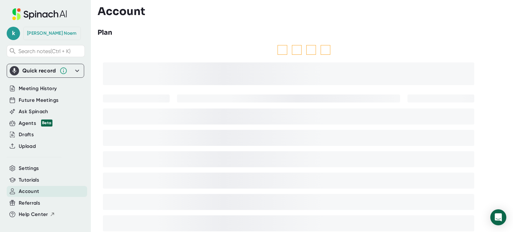
scroll to position [2, 0]
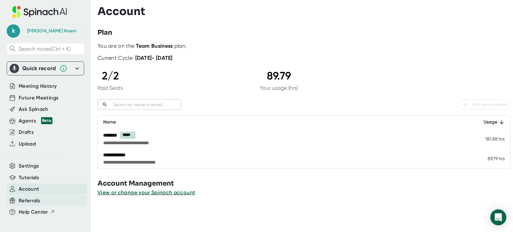
click at [31, 198] on span "Referrals" at bounding box center [29, 201] width 21 height 8
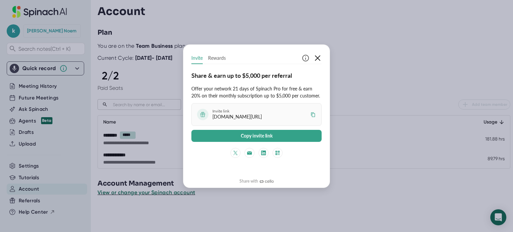
click at [321, 57] on icon "button" at bounding box center [318, 58] width 8 height 8
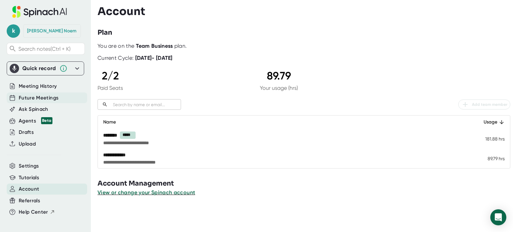
click at [35, 96] on span "Future Meetings" at bounding box center [39, 98] width 40 height 8
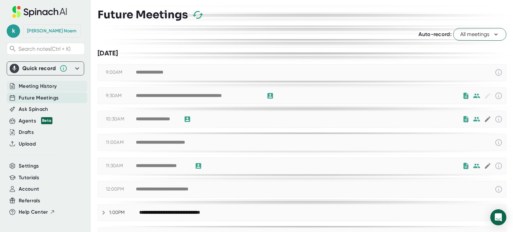
click at [34, 87] on span "Meeting History" at bounding box center [38, 87] width 38 height 8
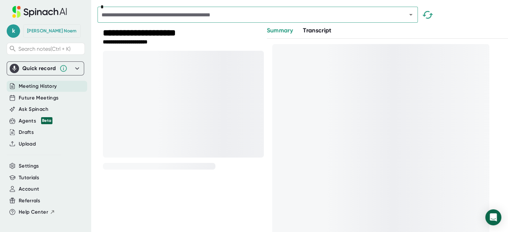
click at [34, 87] on span "Meeting History" at bounding box center [38, 87] width 38 height 8
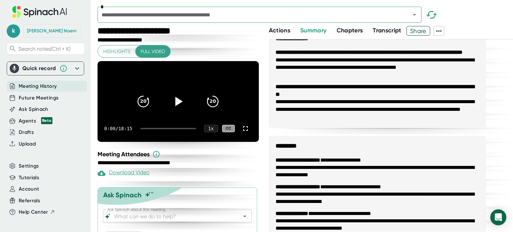
scroll to position [243, 0]
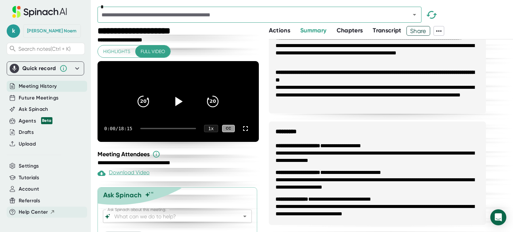
click at [33, 210] on span "Help Center" at bounding box center [33, 213] width 29 height 8
click at [44, 84] on span "Meeting History" at bounding box center [38, 87] width 38 height 8
click at [416, 16] on icon "Open" at bounding box center [415, 15] width 8 height 8
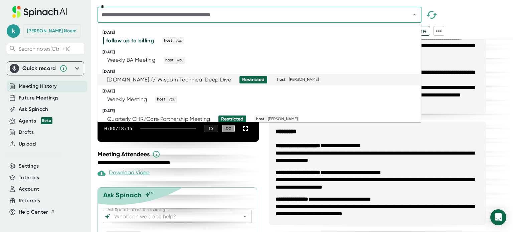
click at [258, 79] on div "Restricted" at bounding box center [253, 80] width 22 height 6
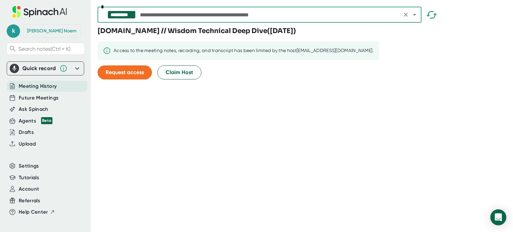
click at [408, 16] on icon "Clear" at bounding box center [406, 14] width 7 height 7
click at [414, 17] on icon "Open" at bounding box center [415, 15] width 8 height 8
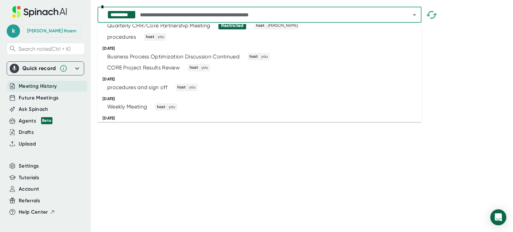
scroll to position [107, 0]
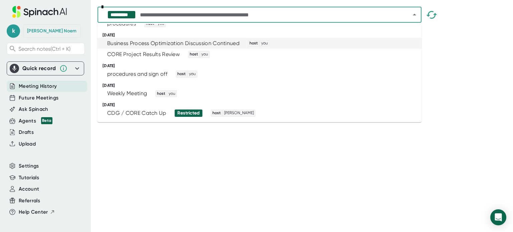
click at [209, 42] on div "Business Process Optimization Discussion Continued" at bounding box center [173, 43] width 132 height 7
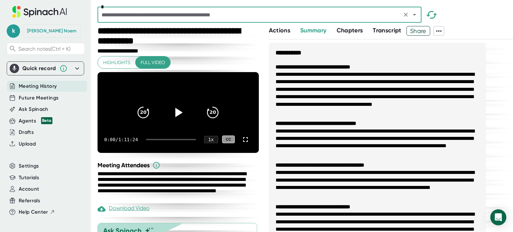
click at [125, 213] on div "Download Video" at bounding box center [124, 209] width 52 height 8
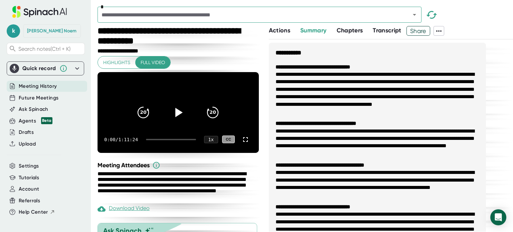
click at [419, 29] on span "Share" at bounding box center [418, 31] width 23 height 12
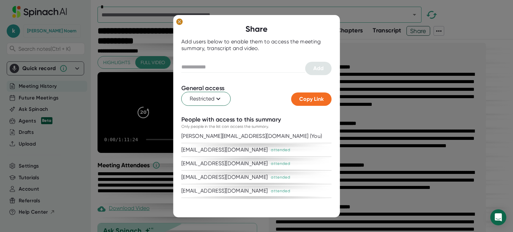
click at [178, 20] on ellipse at bounding box center [179, 21] width 6 height 7
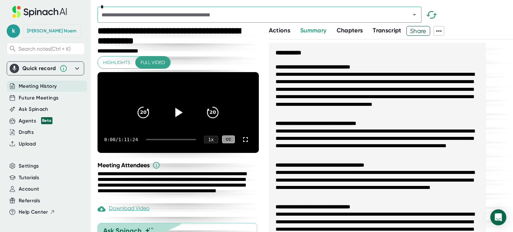
click at [439, 29] on icon at bounding box center [439, 31] width 8 height 8
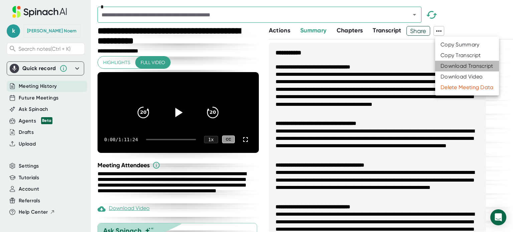
click at [459, 65] on div "Download Transcript" at bounding box center [467, 66] width 53 height 7
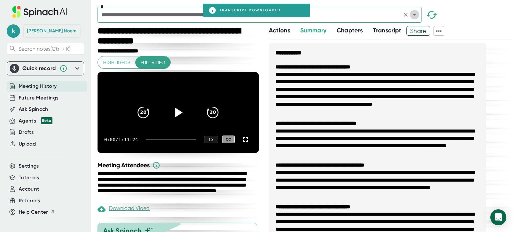
click at [414, 13] on icon "Open" at bounding box center [415, 15] width 8 height 8
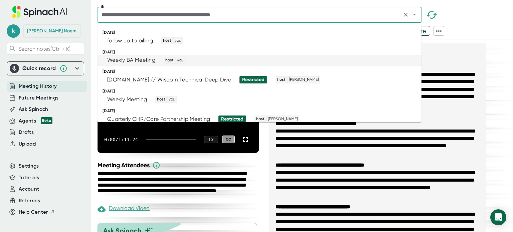
click at [408, 58] on li "Weekly BA Meeting host you" at bounding box center [260, 60] width 324 height 11
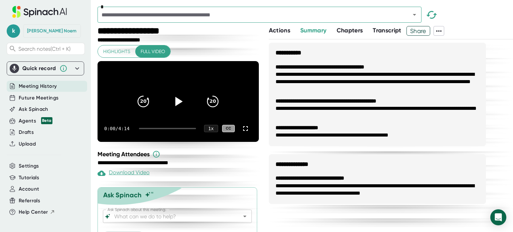
click at [442, 31] on icon at bounding box center [439, 30] width 5 height 1
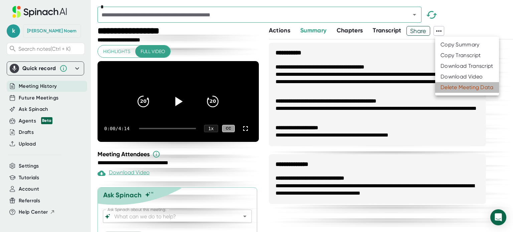
click at [459, 86] on div "Delete Meeting Data" at bounding box center [467, 87] width 53 height 7
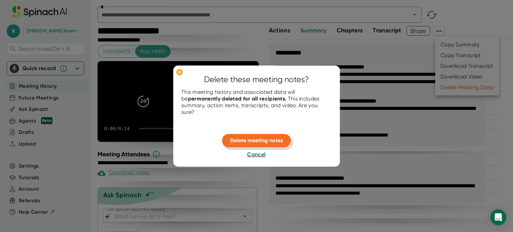
click at [262, 141] on span "Delete meeting notes" at bounding box center [256, 140] width 53 height 6
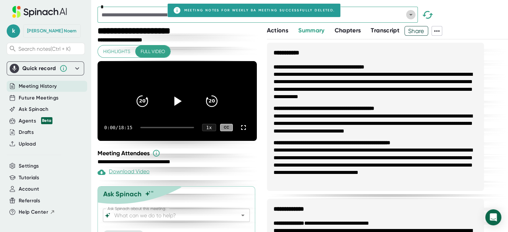
click at [411, 14] on icon "Open" at bounding box center [411, 15] width 8 height 8
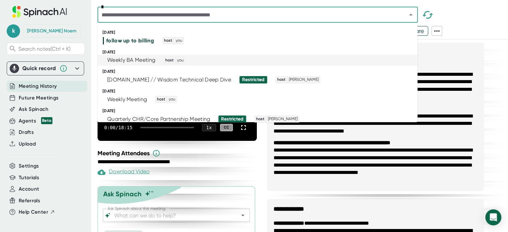
click at [398, 60] on div "Weekly BA Meeting host you" at bounding box center [255, 60] width 304 height 7
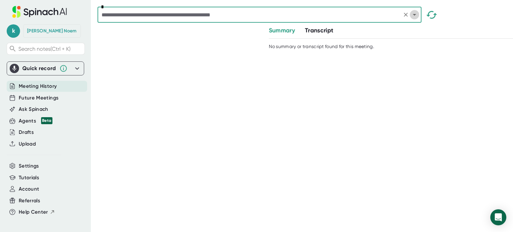
click at [416, 14] on icon "Open" at bounding box center [415, 15] width 8 height 8
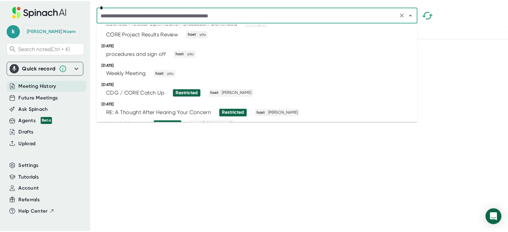
scroll to position [130, 0]
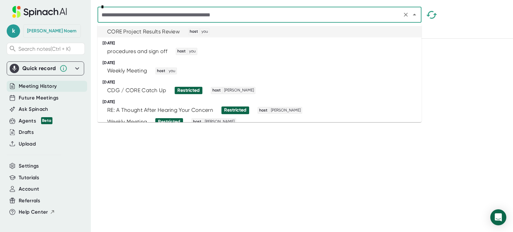
click at [255, 30] on div "CORE Project Results Review host you" at bounding box center [257, 31] width 308 height 7
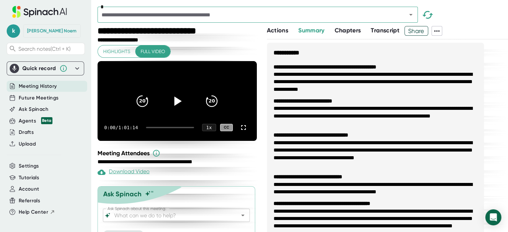
click at [439, 30] on icon at bounding box center [437, 31] width 8 height 8
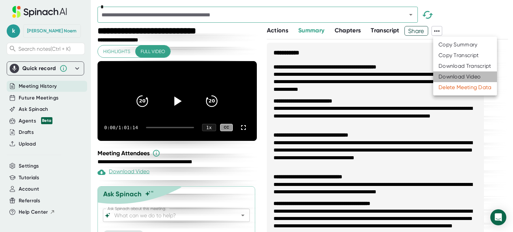
click at [466, 77] on div "Download Video" at bounding box center [460, 77] width 42 height 7
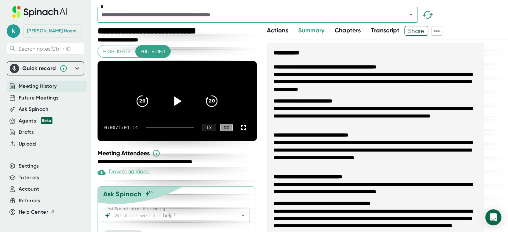
click at [440, 27] on icon at bounding box center [437, 31] width 8 height 8
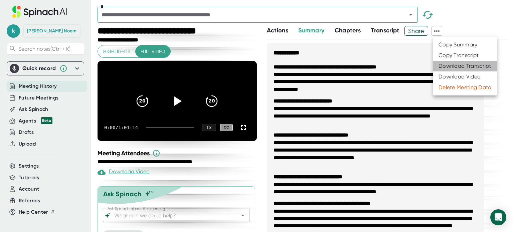
click at [454, 66] on div "Download Transcript" at bounding box center [465, 66] width 53 height 7
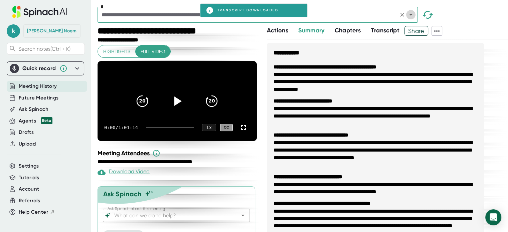
click at [411, 14] on icon "Open" at bounding box center [410, 15] width 3 height 2
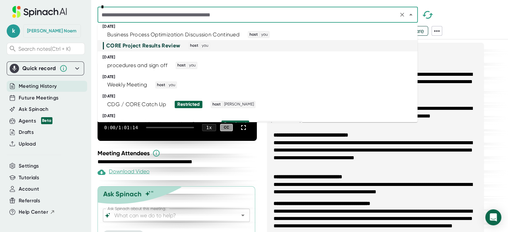
scroll to position [129, 0]
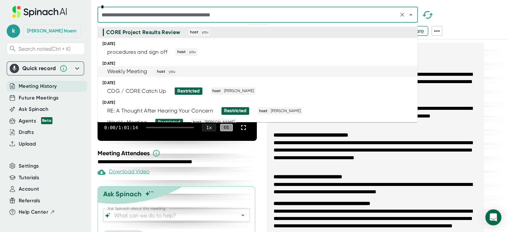
click at [392, 74] on div "Weekly Meeting host you" at bounding box center [255, 71] width 304 height 7
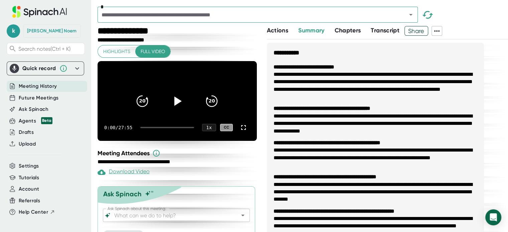
click at [438, 31] on icon at bounding box center [437, 31] width 8 height 8
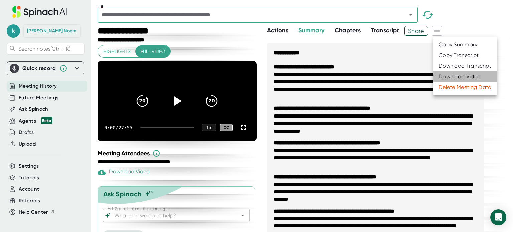
click at [450, 75] on div "Download Video" at bounding box center [460, 77] width 42 height 7
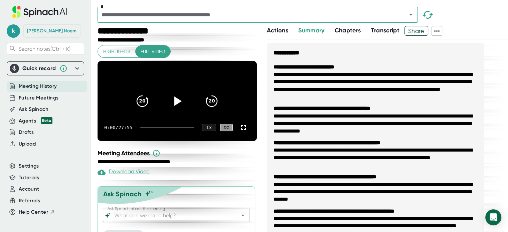
click at [441, 32] on icon at bounding box center [437, 31] width 8 height 8
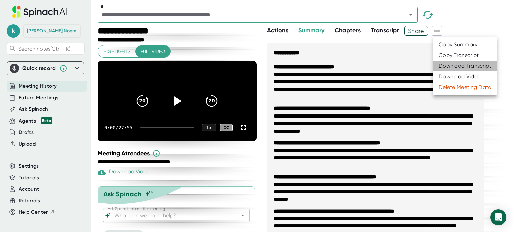
click at [452, 67] on div "Download Transcript" at bounding box center [465, 66] width 53 height 7
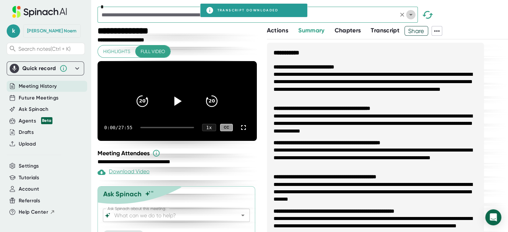
click at [409, 16] on icon "Open" at bounding box center [411, 15] width 8 height 8
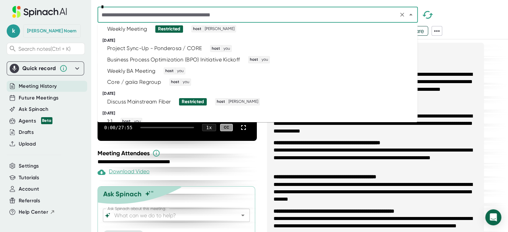
scroll to position [227, 0]
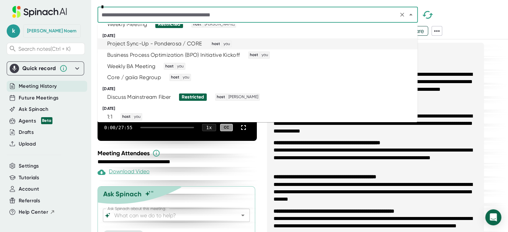
click at [381, 44] on div "Project Sync-Up - Ponderosa / CORE host you" at bounding box center [255, 43] width 304 height 7
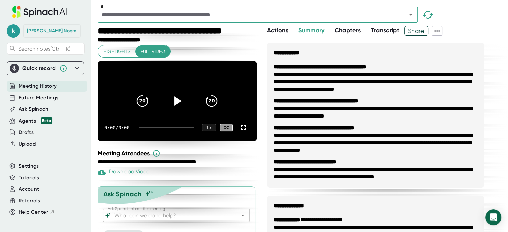
click at [438, 31] on icon at bounding box center [437, 31] width 8 height 8
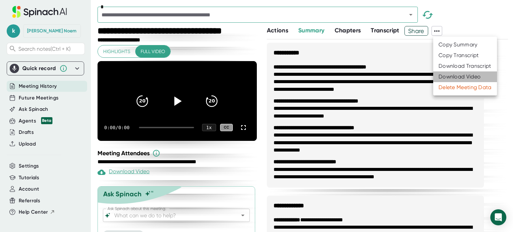
click at [455, 80] on div "Download Video" at bounding box center [460, 77] width 42 height 7
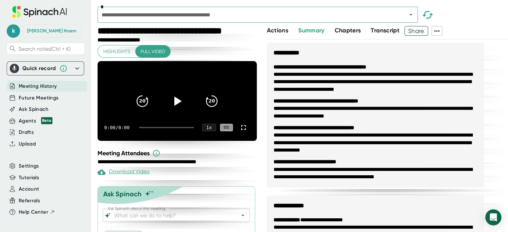
click at [441, 28] on icon at bounding box center [437, 31] width 8 height 8
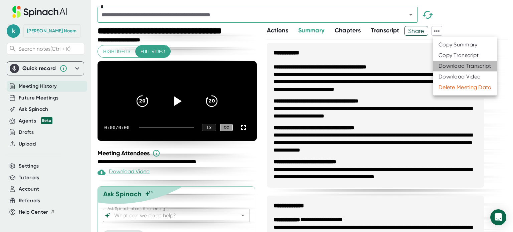
click at [452, 66] on div "Download Transcript" at bounding box center [465, 66] width 53 height 7
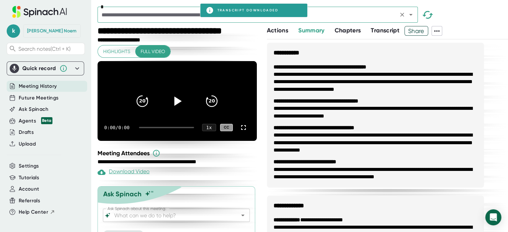
click at [412, 13] on icon "Open" at bounding box center [411, 15] width 8 height 8
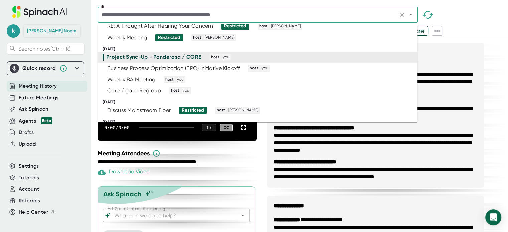
scroll to position [227, 0]
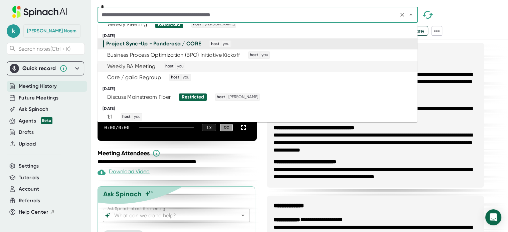
click at [400, 65] on div "Weekly BA Meeting host you" at bounding box center [255, 66] width 304 height 7
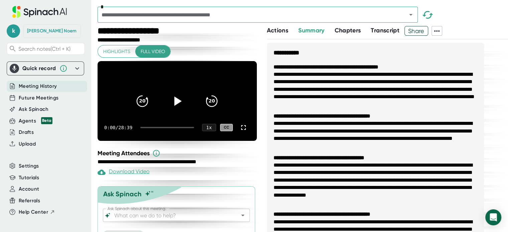
click at [439, 29] on icon at bounding box center [437, 31] width 8 height 8
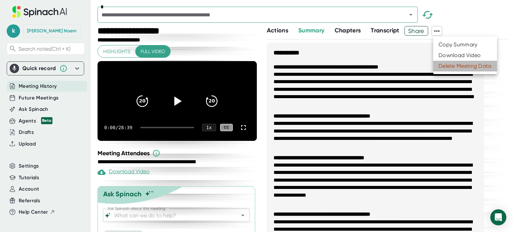
click at [457, 65] on div "Delete Meeting Data" at bounding box center [465, 66] width 53 height 7
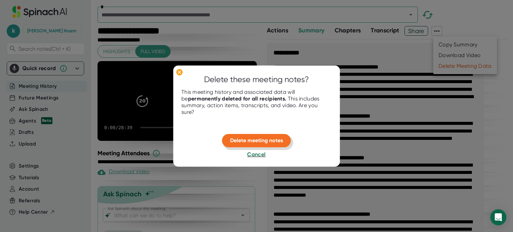
click at [258, 137] on button "Delete meeting notes" at bounding box center [256, 140] width 69 height 13
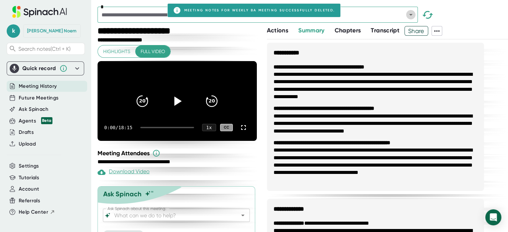
click at [411, 13] on icon "Open" at bounding box center [411, 15] width 8 height 8
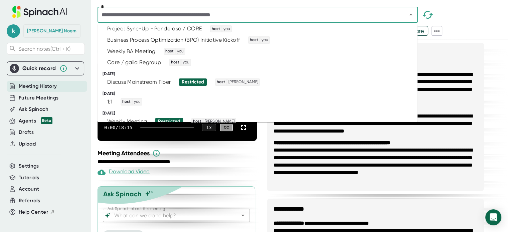
scroll to position [247, 0]
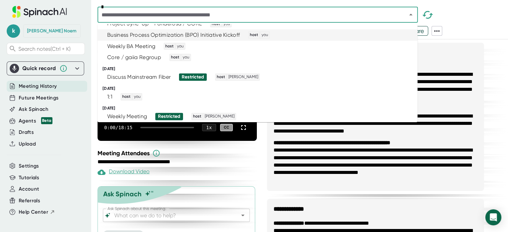
click at [208, 35] on div "Business Process Optimization (BPO) Initiative Kickoff" at bounding box center [173, 35] width 133 height 7
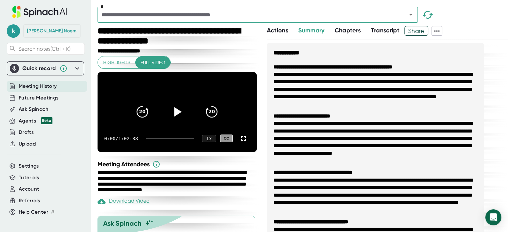
click at [438, 30] on icon at bounding box center [437, 31] width 8 height 8
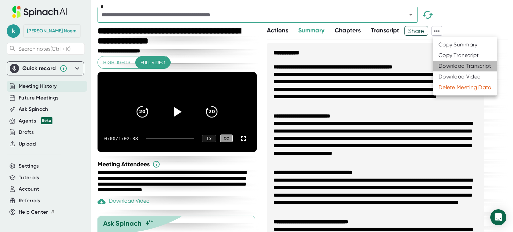
click at [449, 67] on div "Download Transcript" at bounding box center [465, 66] width 53 height 7
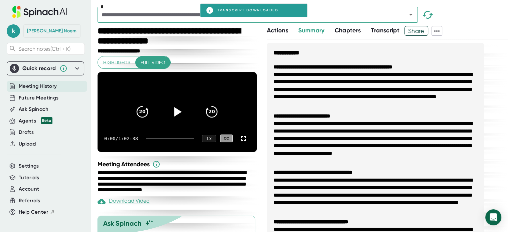
click at [438, 30] on icon at bounding box center [437, 31] width 8 height 8
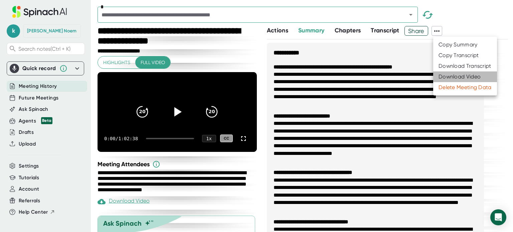
click at [451, 77] on div "Download Video" at bounding box center [460, 77] width 42 height 7
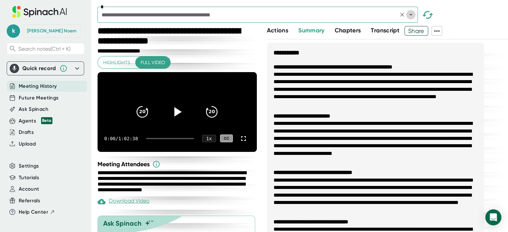
click at [413, 14] on icon "Open" at bounding box center [411, 15] width 8 height 8
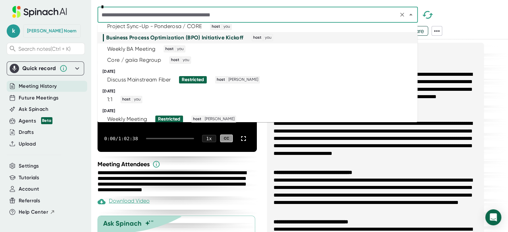
scroll to position [250, 0]
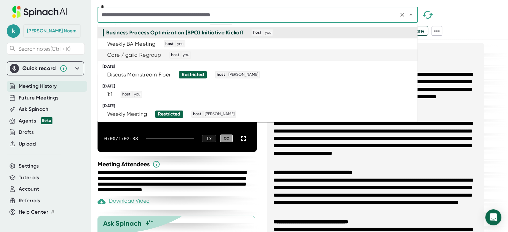
click at [376, 53] on div "Core / gaiia Regroup host you" at bounding box center [255, 54] width 304 height 7
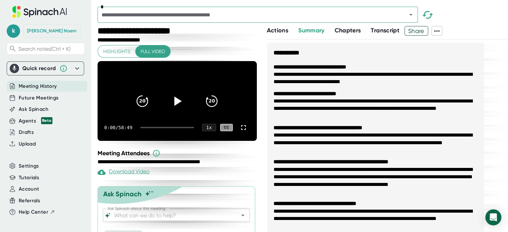
click at [437, 31] on icon at bounding box center [437, 31] width 8 height 8
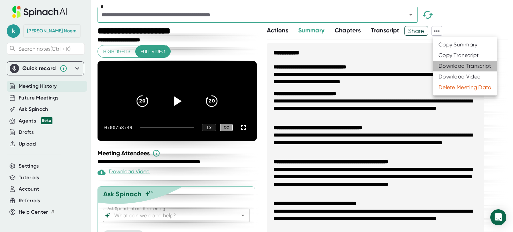
click at [449, 66] on div "Download Transcript" at bounding box center [465, 66] width 53 height 7
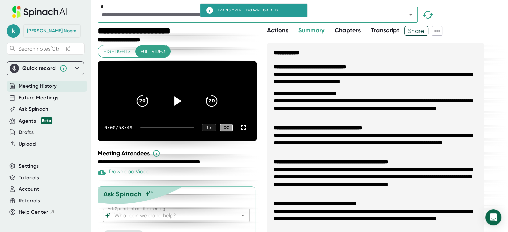
click at [440, 28] on icon at bounding box center [437, 31] width 8 height 8
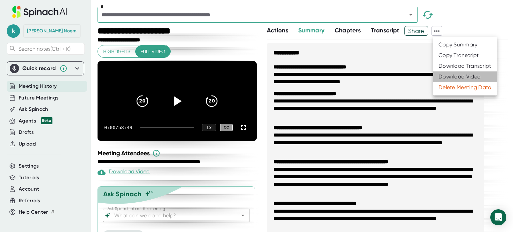
click at [455, 74] on div "Download Video" at bounding box center [460, 77] width 42 height 7
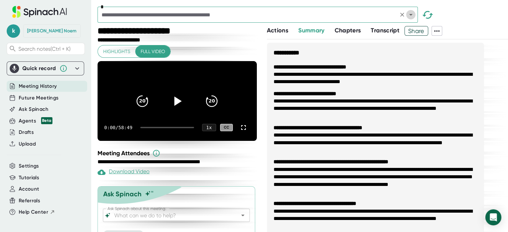
click at [411, 13] on icon "Open" at bounding box center [411, 15] width 8 height 8
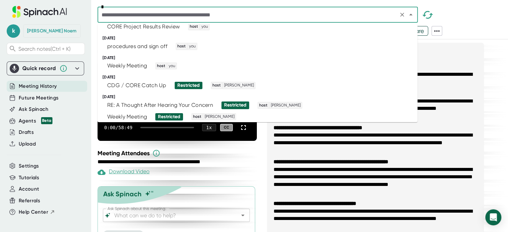
scroll to position [132, 0]
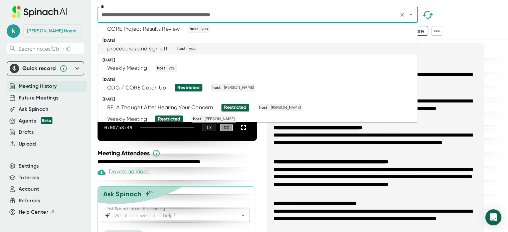
click at [372, 44] on li "procedures and sign off host you" at bounding box center [258, 48] width 320 height 11
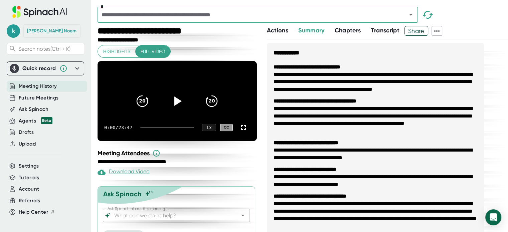
click at [439, 32] on icon at bounding box center [437, 31] width 8 height 8
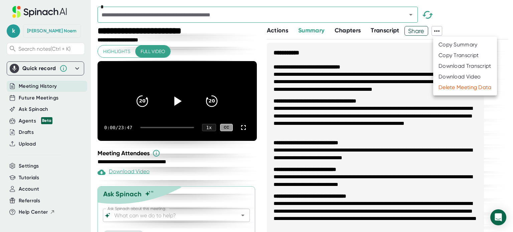
click at [453, 67] on div "Download Transcript" at bounding box center [465, 66] width 53 height 7
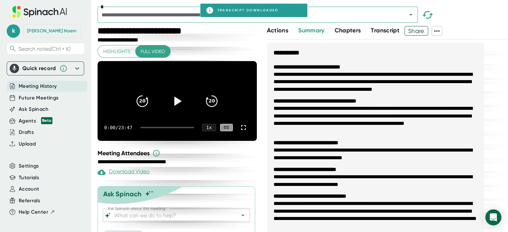
click at [438, 31] on icon at bounding box center [437, 31] width 8 height 8
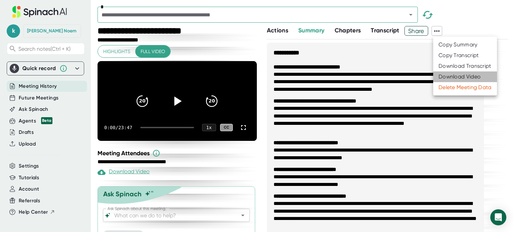
click at [452, 75] on div "Download Video" at bounding box center [460, 77] width 42 height 7
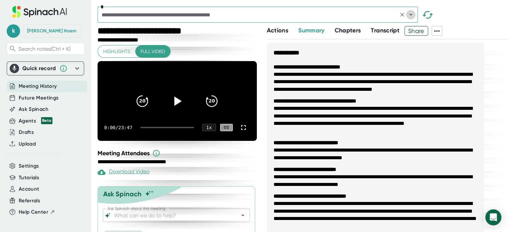
click at [412, 13] on icon "Open" at bounding box center [411, 15] width 8 height 8
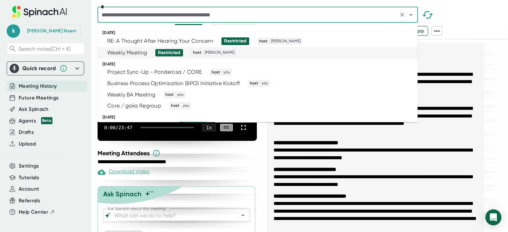
scroll to position [186, 0]
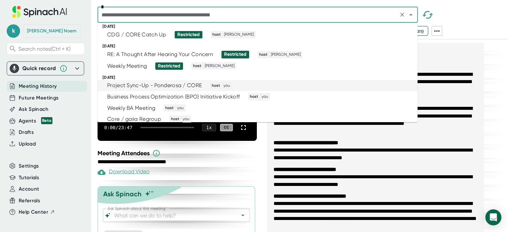
click at [371, 89] on div "Project Sync-Up - Ponderosa / CORE host you" at bounding box center [255, 85] width 304 height 7
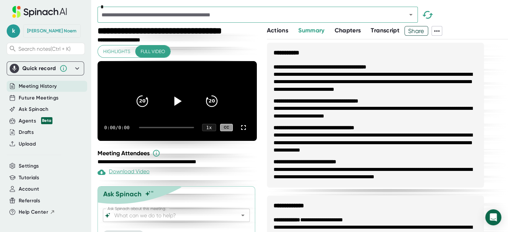
click at [436, 28] on icon at bounding box center [437, 31] width 8 height 8
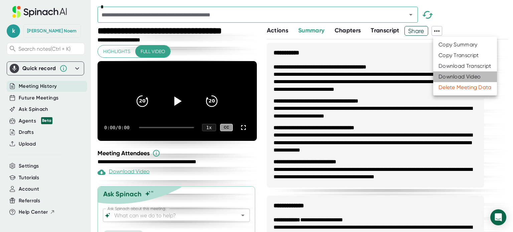
click at [456, 74] on div "Download Video" at bounding box center [460, 77] width 42 height 7
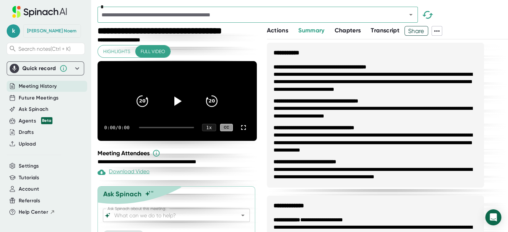
click at [438, 31] on icon at bounding box center [437, 30] width 5 height 1
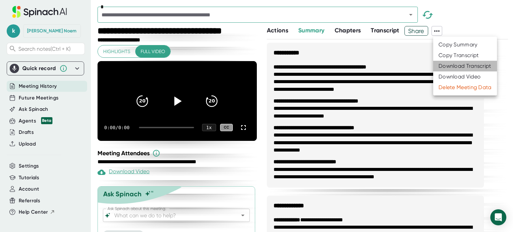
click at [461, 67] on div "Download Transcript" at bounding box center [465, 66] width 53 height 7
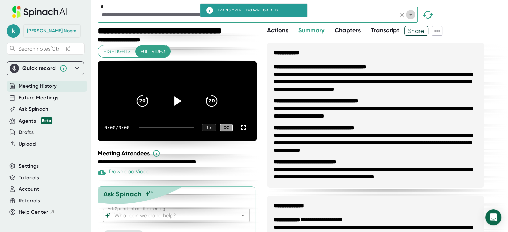
click at [410, 16] on icon "Open" at bounding box center [411, 15] width 8 height 8
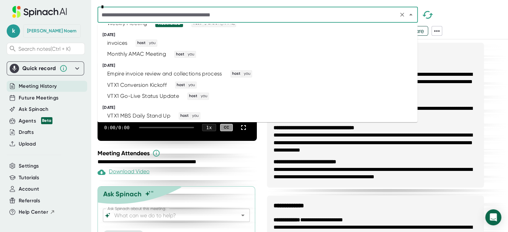
scroll to position [343, 0]
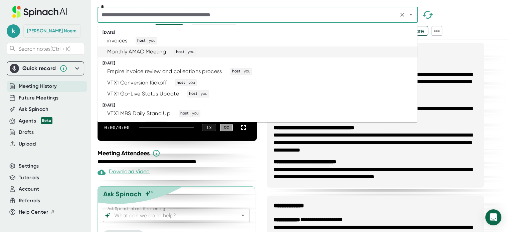
click at [363, 52] on div "Monthly AMAC Meeting host you" at bounding box center [255, 51] width 304 height 7
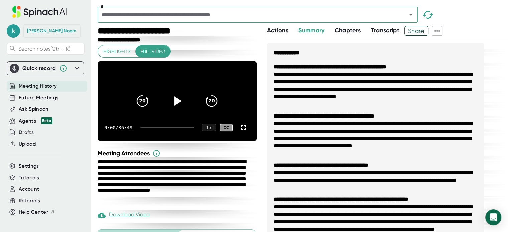
click at [438, 31] on icon at bounding box center [437, 31] width 8 height 8
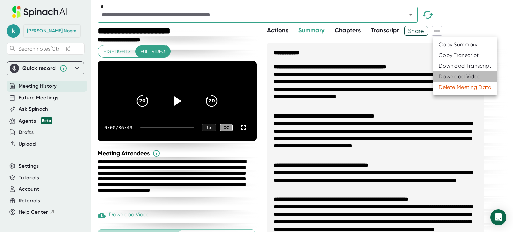
click at [459, 76] on div "Download Video" at bounding box center [460, 77] width 42 height 7
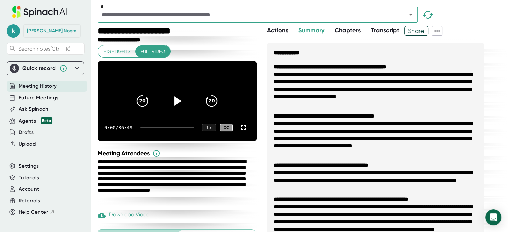
click at [441, 30] on icon at bounding box center [437, 31] width 8 height 8
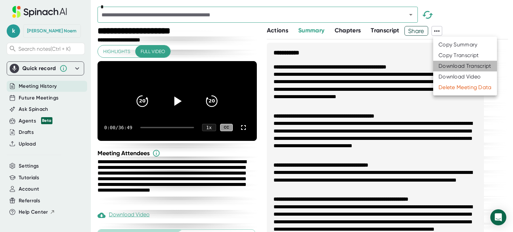
click at [457, 66] on div "Download Transcript" at bounding box center [465, 66] width 53 height 7
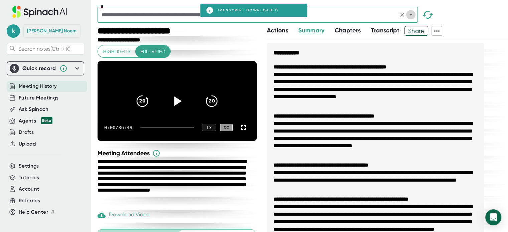
click at [409, 15] on icon "Open" at bounding box center [411, 15] width 8 height 8
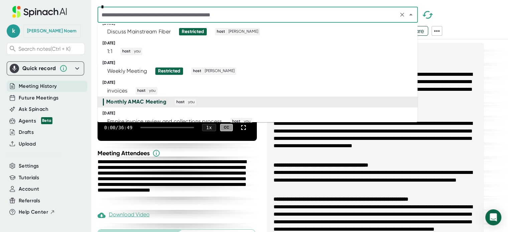
scroll to position [295, 0]
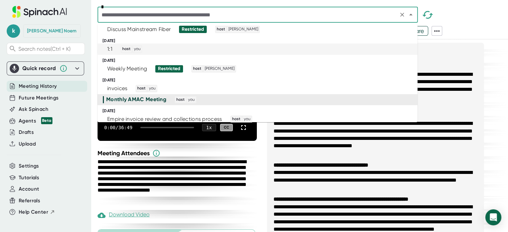
click at [391, 48] on div "1:1 host you" at bounding box center [255, 48] width 304 height 7
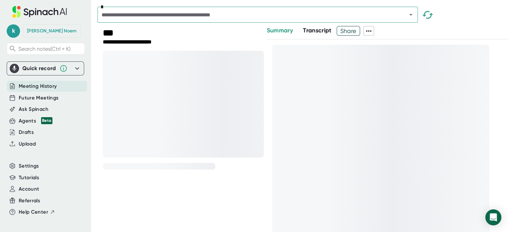
click at [371, 29] on icon at bounding box center [369, 31] width 8 height 8
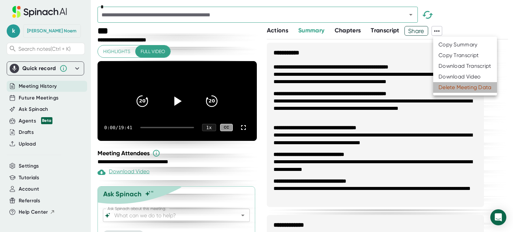
click at [466, 88] on div "Delete Meeting Data" at bounding box center [465, 87] width 53 height 7
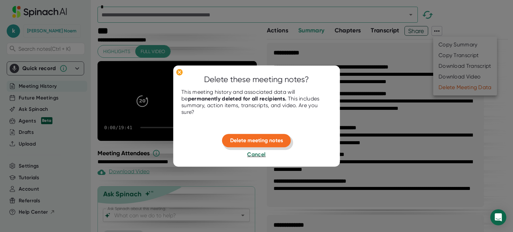
click at [257, 136] on button "Delete meeting notes" at bounding box center [256, 140] width 69 height 13
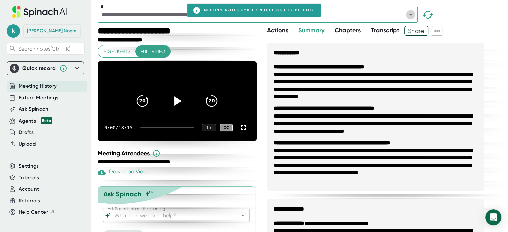
click at [409, 13] on icon "Open" at bounding box center [411, 15] width 8 height 8
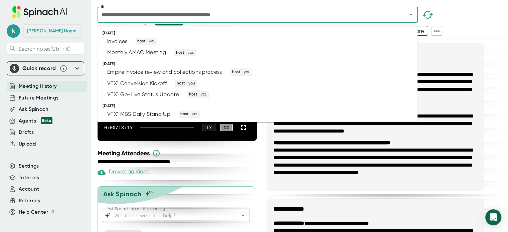
scroll to position [349, 0]
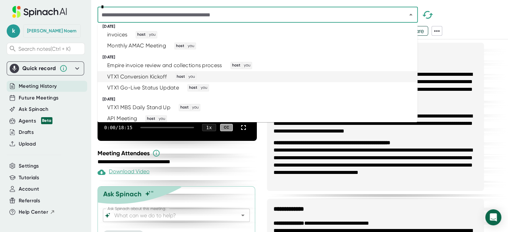
click at [400, 76] on div "VTX1 Conversion Kickoff host you" at bounding box center [255, 76] width 304 height 7
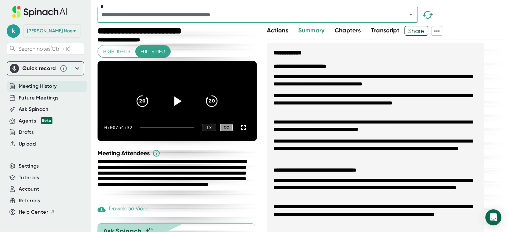
click at [441, 29] on icon at bounding box center [437, 31] width 8 height 8
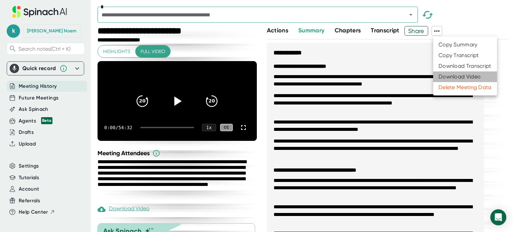
click at [451, 79] on div "Download Video" at bounding box center [460, 77] width 42 height 7
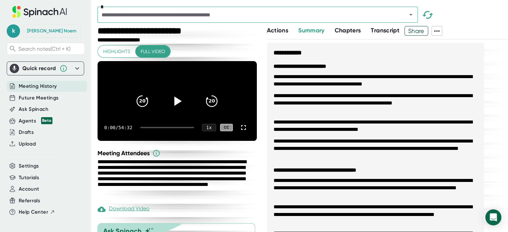
click at [440, 32] on icon at bounding box center [437, 31] width 8 height 8
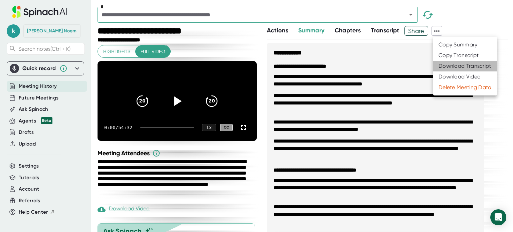
click at [453, 66] on div "Download Transcript" at bounding box center [465, 66] width 53 height 7
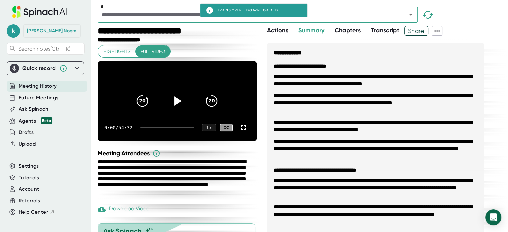
click at [439, 32] on icon at bounding box center [437, 31] width 8 height 8
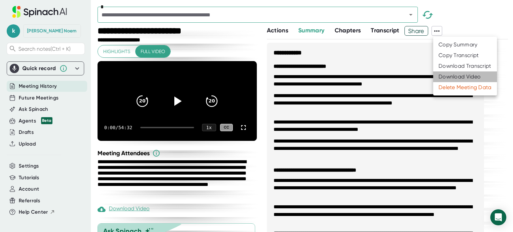
click at [457, 74] on div "Download Video" at bounding box center [460, 77] width 42 height 7
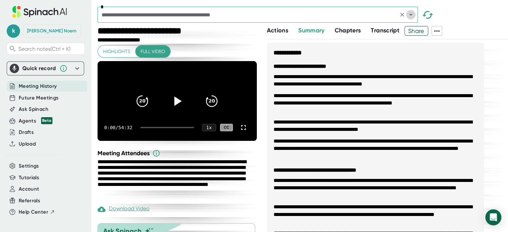
click at [412, 15] on icon "Open" at bounding box center [411, 15] width 8 height 8
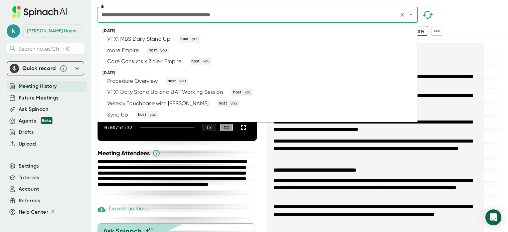
scroll to position [673, 0]
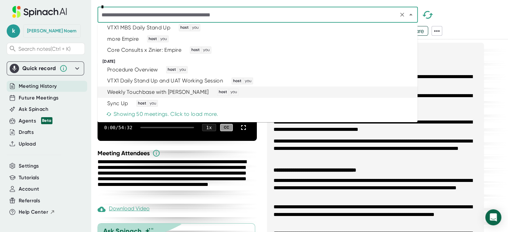
click at [393, 92] on div "Weekly Touchbase with [PERSON_NAME] host you" at bounding box center [255, 92] width 304 height 7
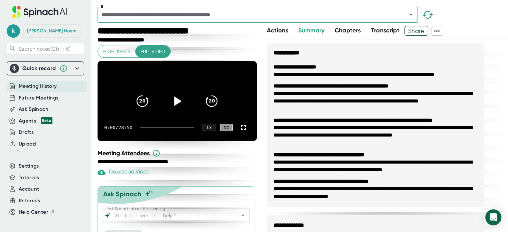
click at [439, 30] on icon at bounding box center [437, 30] width 5 height 1
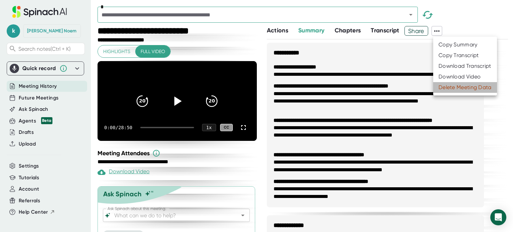
click at [454, 88] on div "Delete Meeting Data" at bounding box center [465, 87] width 53 height 7
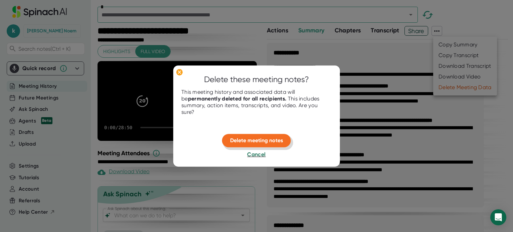
click at [265, 138] on span "Delete meeting notes" at bounding box center [256, 140] width 53 height 6
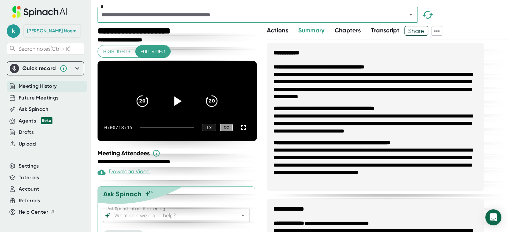
click at [410, 14] on icon "Open" at bounding box center [410, 15] width 3 height 2
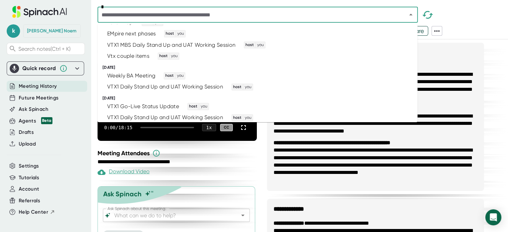
scroll to position [575, 0]
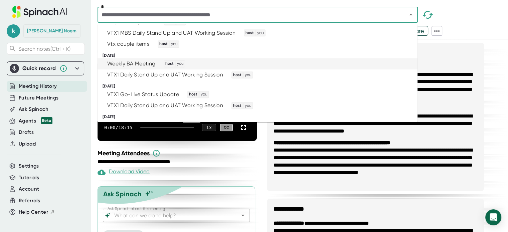
click at [391, 68] on li "Weekly BA Meeting host you" at bounding box center [258, 63] width 320 height 11
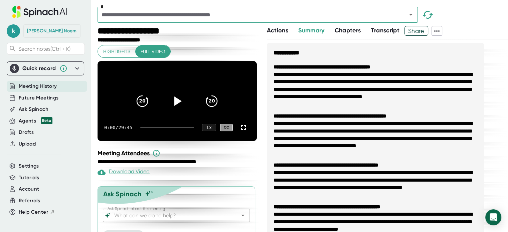
click at [437, 32] on icon at bounding box center [437, 31] width 8 height 8
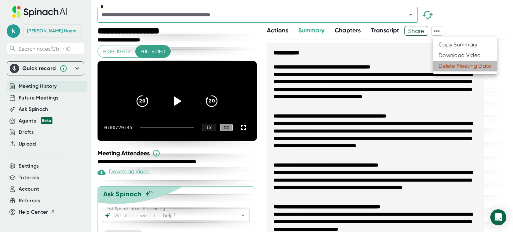
click at [454, 67] on div "Delete Meeting Data" at bounding box center [465, 66] width 53 height 7
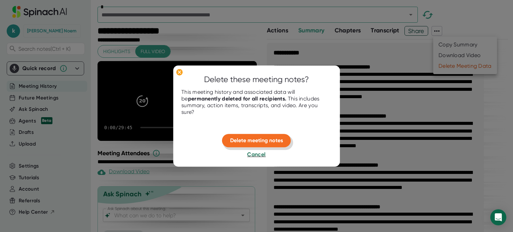
click at [266, 138] on span "Delete meeting notes" at bounding box center [256, 140] width 53 height 6
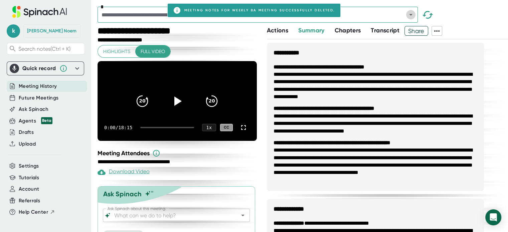
click at [410, 14] on icon "Open" at bounding box center [411, 15] width 8 height 8
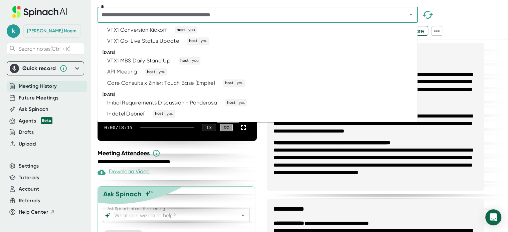
scroll to position [391, 0]
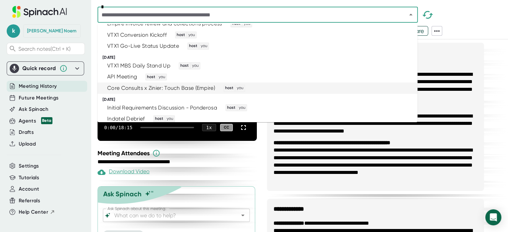
click at [382, 87] on div "Core Consults x Zinier: Touch Base (Empire) host you" at bounding box center [255, 88] width 304 height 7
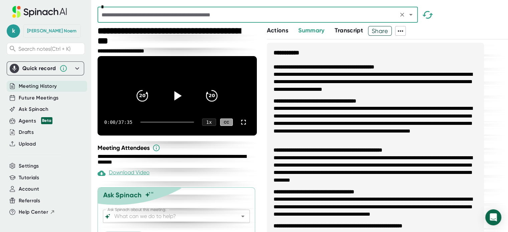
click at [401, 30] on icon at bounding box center [401, 31] width 8 height 8
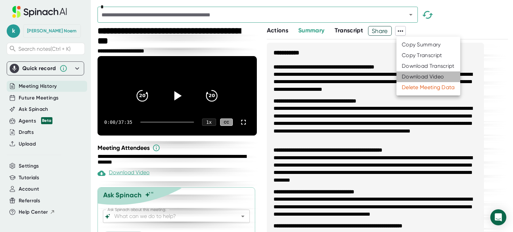
click at [418, 74] on div "Download Video" at bounding box center [423, 77] width 42 height 7
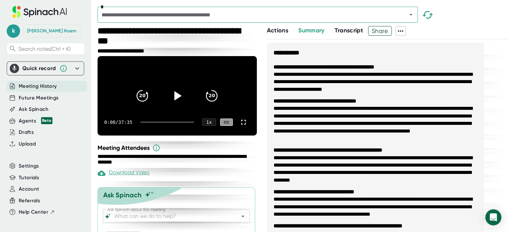
click at [404, 32] on icon at bounding box center [401, 31] width 8 height 8
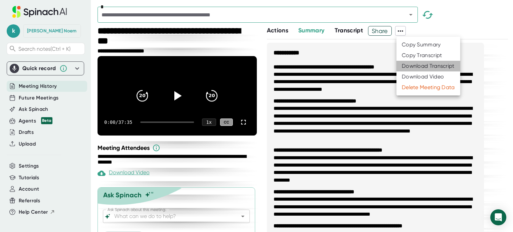
click at [416, 67] on div "Download Transcript" at bounding box center [428, 66] width 53 height 7
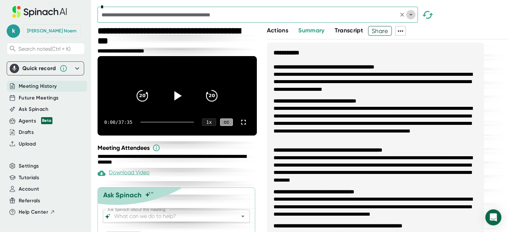
click at [412, 15] on icon "Open" at bounding box center [411, 15] width 8 height 8
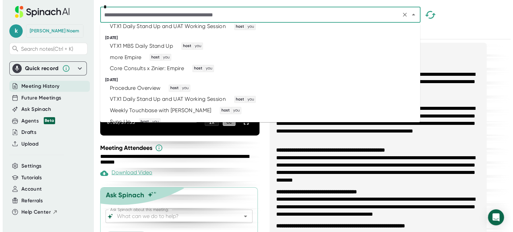
scroll to position [673, 0]
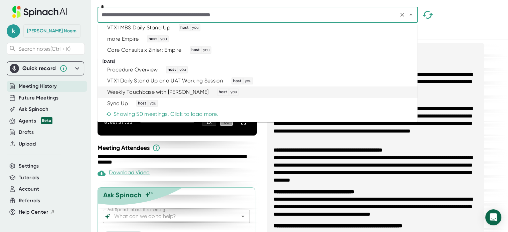
click at [385, 92] on div "Weekly Touchbase with [PERSON_NAME] host you" at bounding box center [255, 92] width 304 height 7
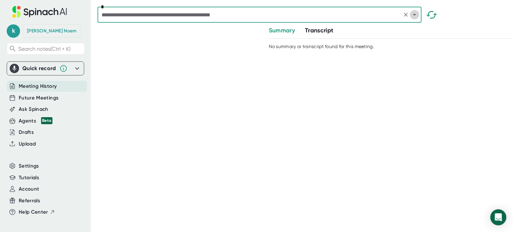
click at [412, 14] on icon "Open" at bounding box center [415, 15] width 8 height 8
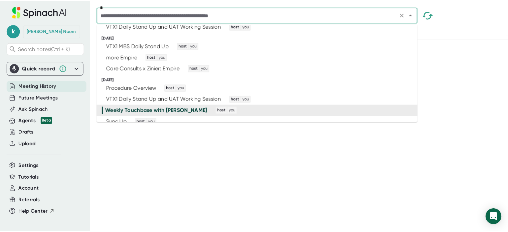
scroll to position [673, 0]
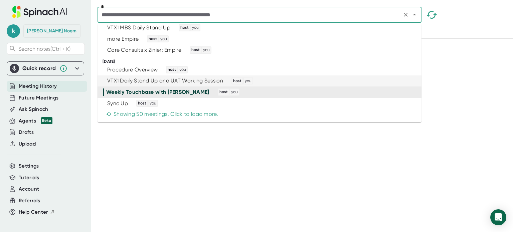
click at [366, 83] on div "VTX1 Daily Stand Up and UAT Working Session host you" at bounding box center [257, 81] width 308 height 7
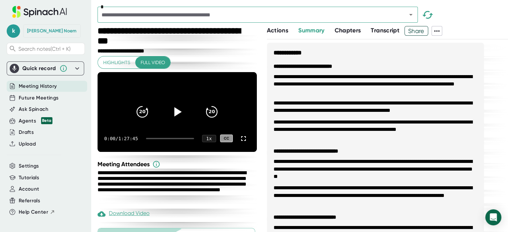
click at [438, 30] on icon at bounding box center [437, 31] width 8 height 8
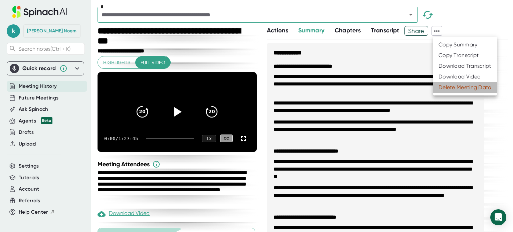
click at [458, 83] on li "Delete Meeting Data" at bounding box center [466, 87] width 64 height 11
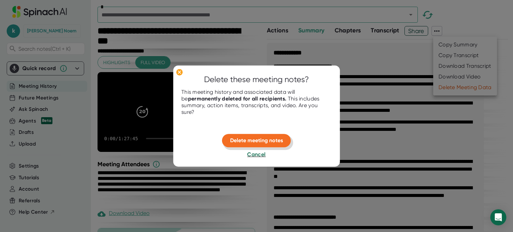
click at [254, 140] on span "Delete meeting notes" at bounding box center [256, 140] width 53 height 6
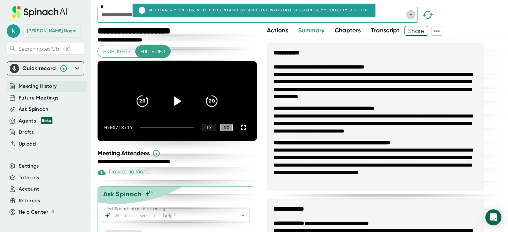
click at [410, 15] on icon "Open" at bounding box center [410, 15] width 3 height 2
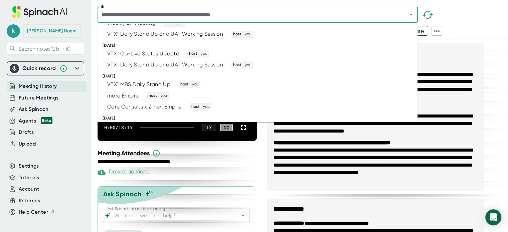
scroll to position [611, 0]
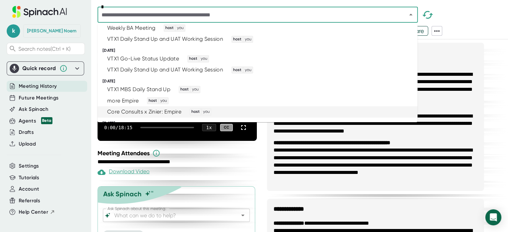
click at [309, 111] on div "Core Consults x Zinier: Empire host you" at bounding box center [255, 111] width 304 height 7
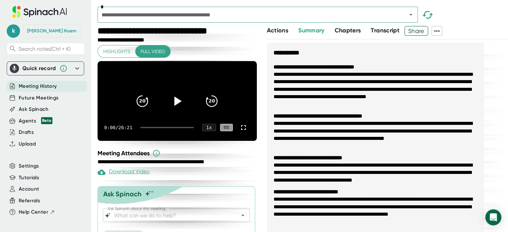
click at [439, 29] on icon at bounding box center [437, 31] width 8 height 8
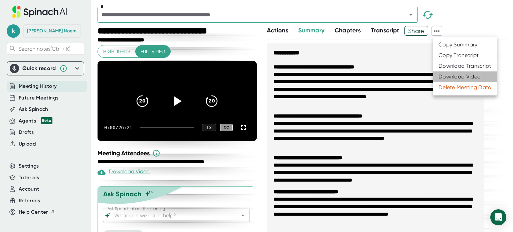
click at [449, 75] on div "Download Video" at bounding box center [460, 77] width 42 height 7
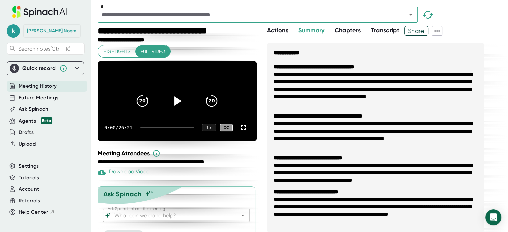
click at [439, 29] on icon at bounding box center [437, 31] width 8 height 8
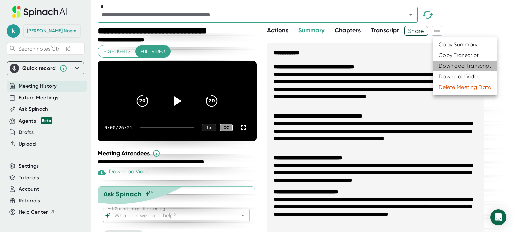
click at [455, 67] on div "Download Transcript" at bounding box center [465, 66] width 53 height 7
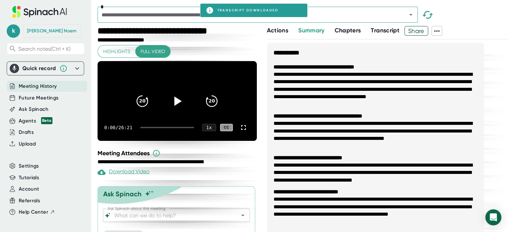
drag, startPoint x: 205, startPoint y: 5, endPoint x: 321, endPoint y: 0, distance: 116.8
click at [321, 0] on html "**********" at bounding box center [254, 116] width 508 height 232
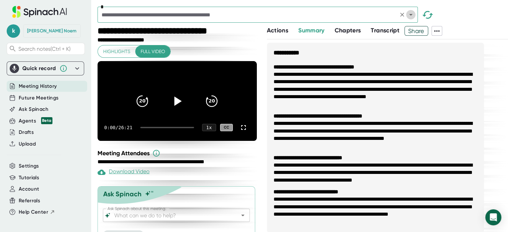
click at [410, 14] on icon "Open" at bounding box center [410, 15] width 3 height 2
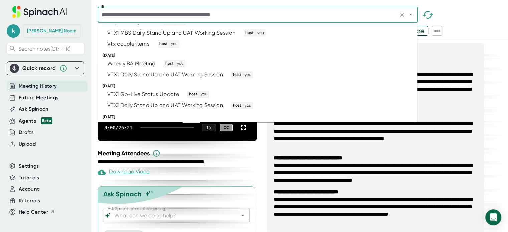
scroll to position [568, 0]
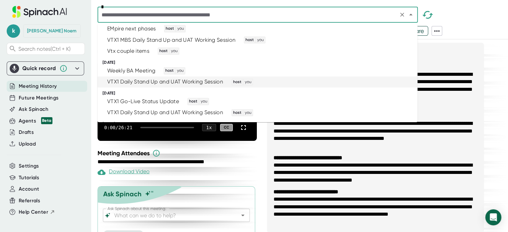
click at [396, 83] on div "VTX1 Daily Stand Up and UAT Working Session host you" at bounding box center [255, 82] width 304 height 7
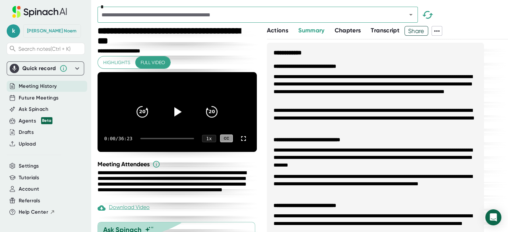
click at [440, 33] on icon at bounding box center [437, 31] width 8 height 8
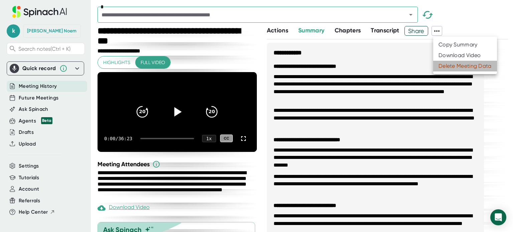
click at [448, 67] on div "Delete Meeting Data" at bounding box center [465, 66] width 53 height 7
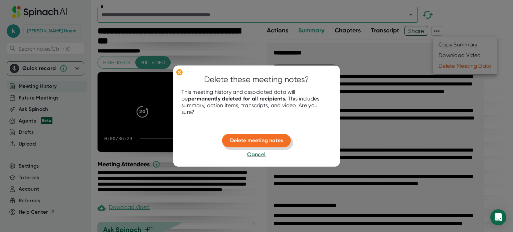
click at [258, 137] on button "Delete meeting notes" at bounding box center [256, 140] width 69 height 13
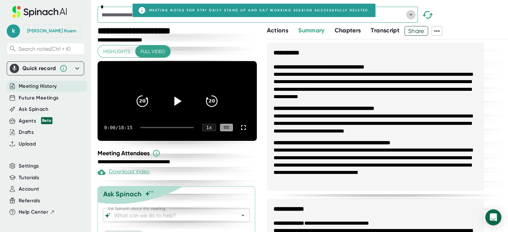
click at [411, 16] on icon "Open" at bounding box center [411, 15] width 8 height 8
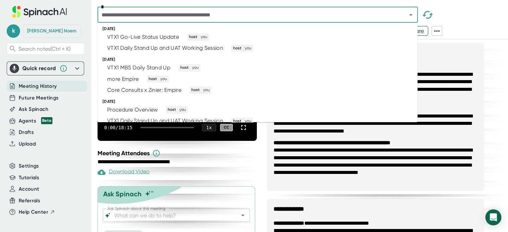
scroll to position [630, 0]
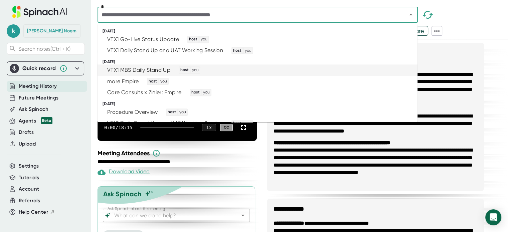
click at [399, 69] on div "VTX1 MBS Daily Stand Up host you" at bounding box center [255, 70] width 304 height 7
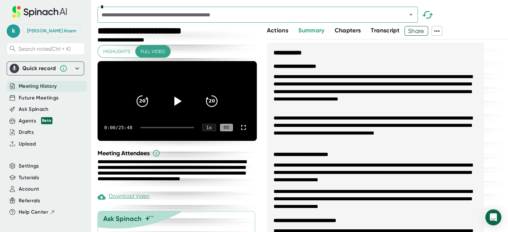
click at [437, 30] on icon at bounding box center [437, 31] width 8 height 8
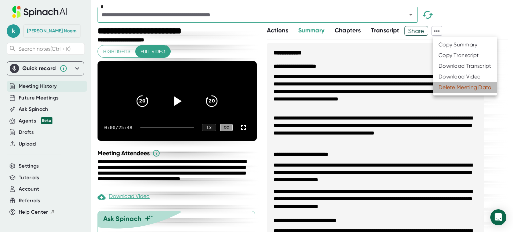
click at [446, 90] on div "Delete Meeting Data" at bounding box center [465, 87] width 53 height 7
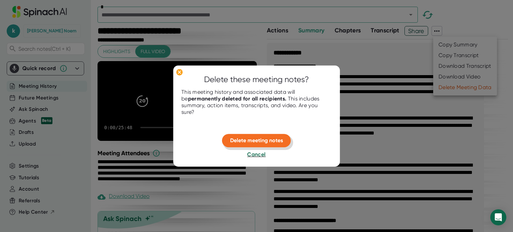
click at [260, 137] on span "Delete meeting notes" at bounding box center [256, 140] width 53 height 6
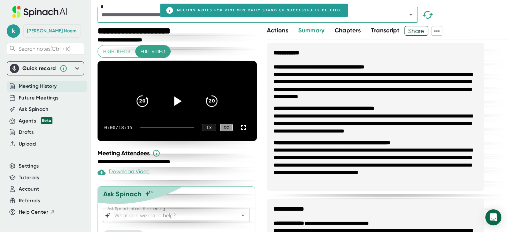
click at [439, 30] on icon at bounding box center [437, 31] width 8 height 8
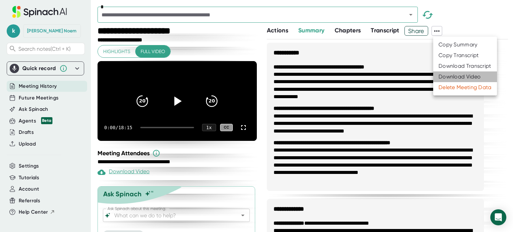
click at [446, 76] on div "Download Video" at bounding box center [460, 77] width 42 height 7
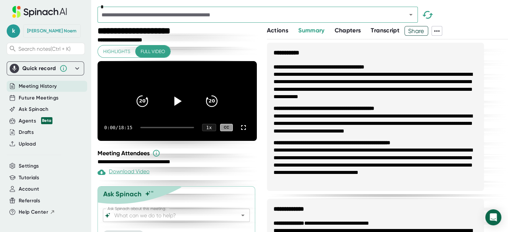
click at [441, 30] on icon at bounding box center [437, 31] width 8 height 8
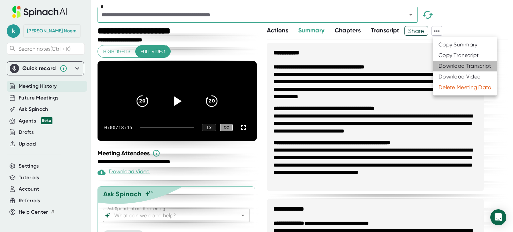
click at [459, 66] on div "Download Transcript" at bounding box center [465, 66] width 53 height 7
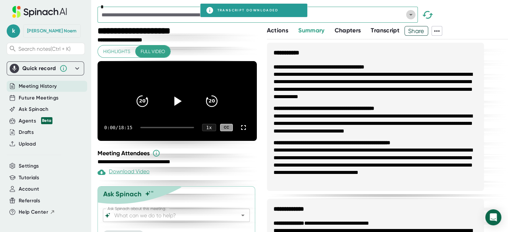
click at [410, 15] on icon "Open" at bounding box center [411, 15] width 8 height 8
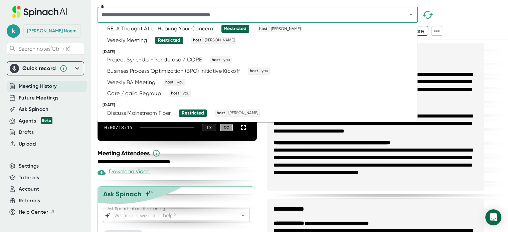
scroll to position [233, 0]
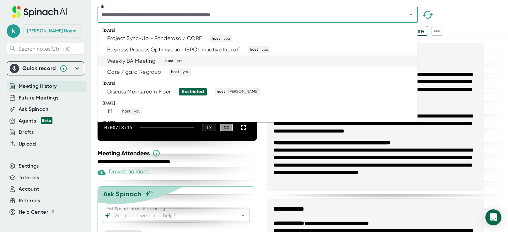
click at [399, 61] on div "Weekly BA Meeting host you" at bounding box center [255, 60] width 304 height 7
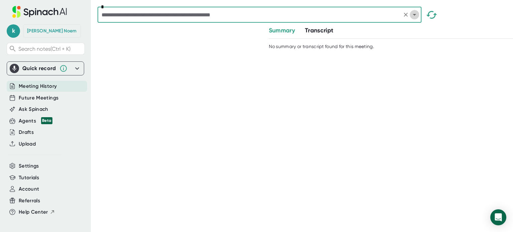
click at [416, 14] on icon "Open" at bounding box center [414, 15] width 3 height 2
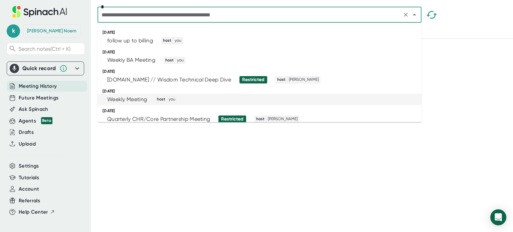
click at [411, 103] on li "Weekly Meeting host you" at bounding box center [260, 99] width 324 height 11
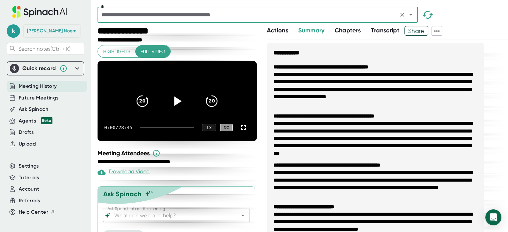
click at [409, 14] on icon "Open" at bounding box center [411, 15] width 8 height 8
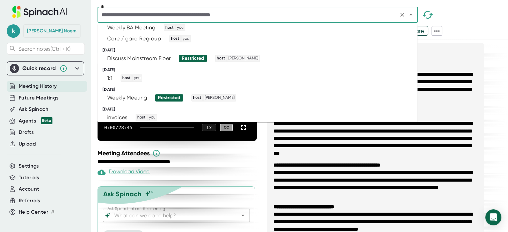
scroll to position [271, 0]
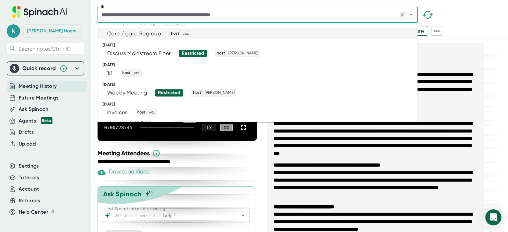
click at [386, 34] on div "Core / gaiia Regroup host you" at bounding box center [255, 33] width 304 height 7
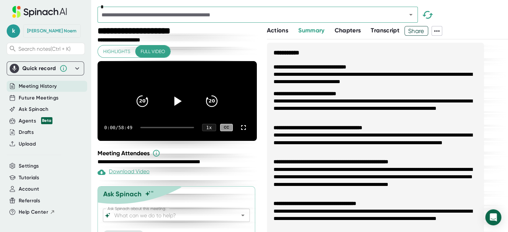
click at [439, 32] on icon at bounding box center [437, 31] width 8 height 8
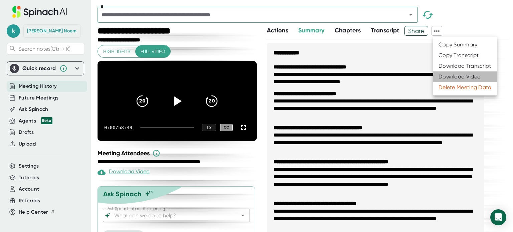
click at [453, 76] on div "Download Video" at bounding box center [460, 77] width 42 height 7
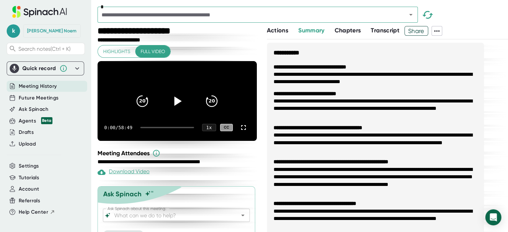
click at [439, 34] on icon at bounding box center [437, 31] width 8 height 8
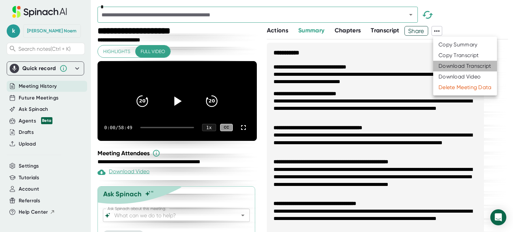
click at [455, 66] on div "Download Transcript" at bounding box center [465, 66] width 53 height 7
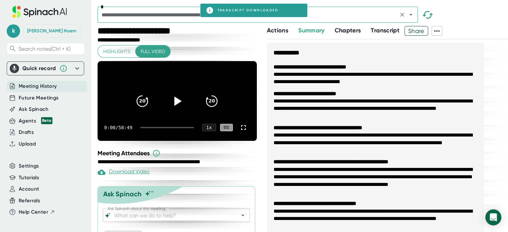
click at [412, 14] on icon "Open" at bounding box center [410, 15] width 3 height 2
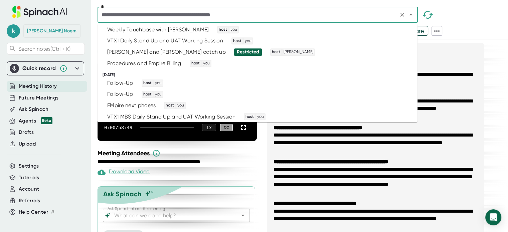
scroll to position [489, 0]
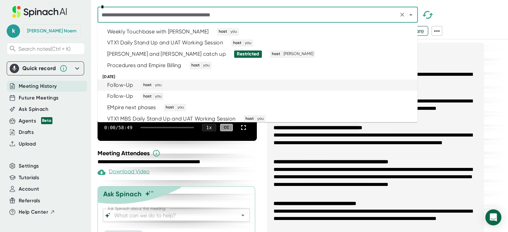
click at [376, 82] on div "Follow-Up host you" at bounding box center [255, 85] width 304 height 7
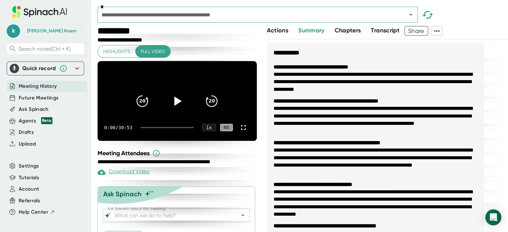
click at [441, 29] on icon at bounding box center [437, 31] width 8 height 8
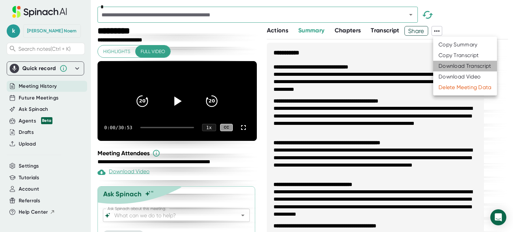
click at [458, 67] on div "Download Transcript" at bounding box center [465, 66] width 53 height 7
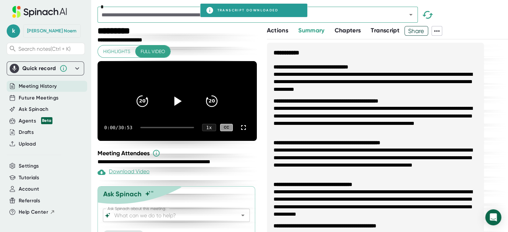
click at [440, 30] on icon at bounding box center [437, 31] width 8 height 8
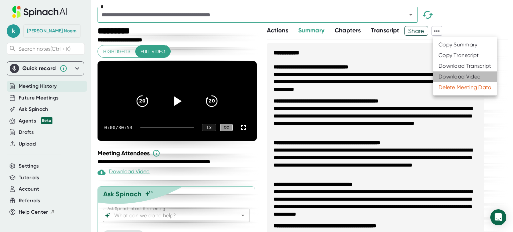
click at [454, 76] on div "Download Video" at bounding box center [460, 77] width 42 height 7
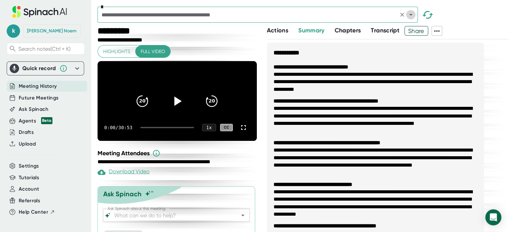
click at [411, 13] on icon "Open" at bounding box center [411, 15] width 8 height 8
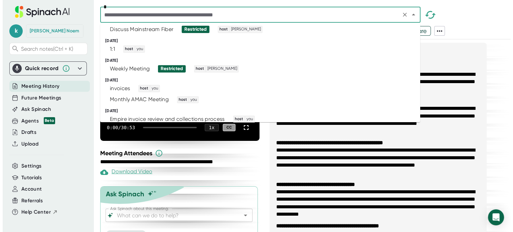
scroll to position [297, 0]
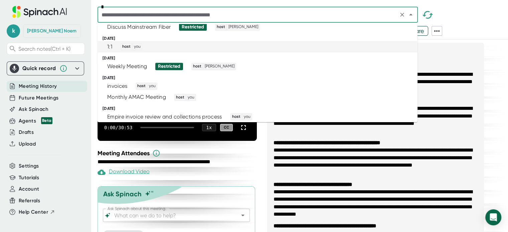
click at [389, 48] on div "1:1 host you" at bounding box center [255, 46] width 304 height 7
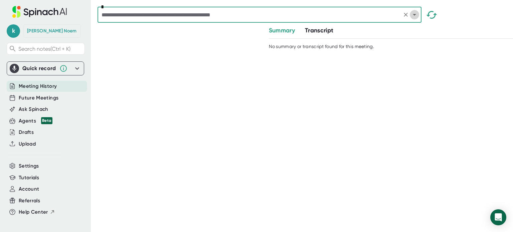
click at [415, 15] on icon "Open" at bounding box center [414, 15] width 3 height 2
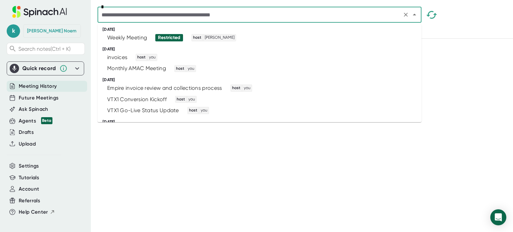
scroll to position [331, 0]
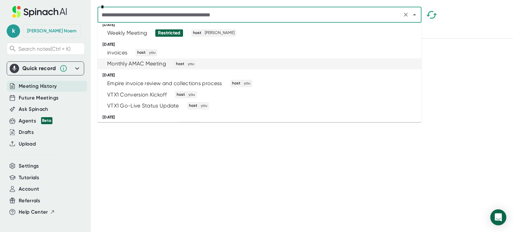
click at [388, 58] on li "Monthly AMAC Meeting host you" at bounding box center [260, 63] width 324 height 11
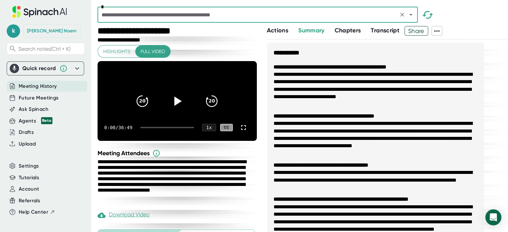
click at [438, 30] on icon at bounding box center [437, 30] width 5 height 1
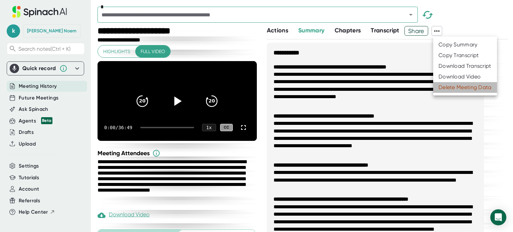
click at [456, 86] on div "Delete Meeting Data" at bounding box center [465, 87] width 53 height 7
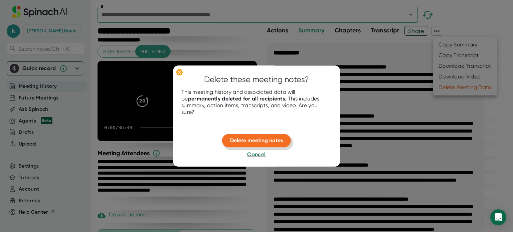
click at [273, 136] on button "Delete meeting notes" at bounding box center [256, 140] width 69 height 13
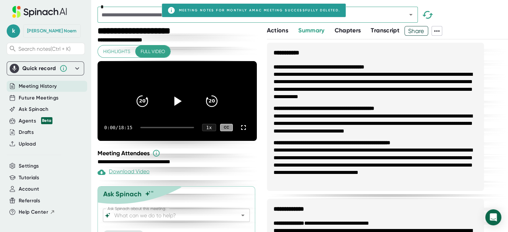
click at [440, 33] on icon at bounding box center [437, 31] width 8 height 8
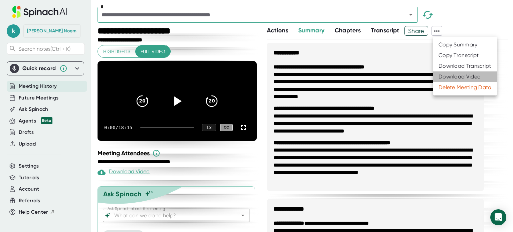
click at [451, 77] on div "Download Video" at bounding box center [460, 77] width 42 height 7
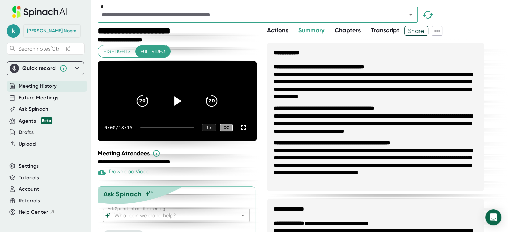
click at [439, 31] on icon at bounding box center [437, 30] width 5 height 1
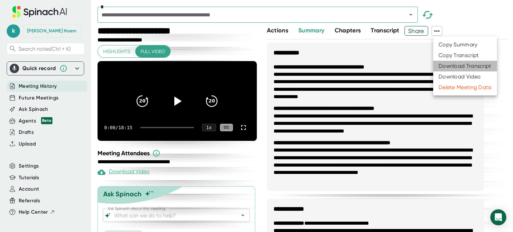
click at [454, 67] on div "Download Transcript" at bounding box center [465, 66] width 53 height 7
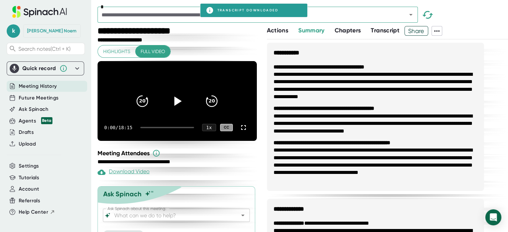
click at [439, 31] on icon at bounding box center [437, 30] width 5 height 1
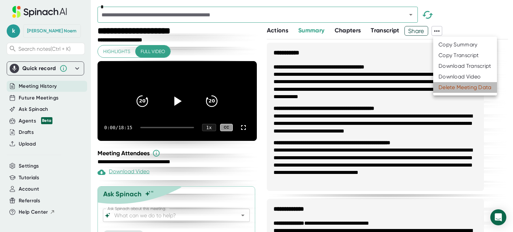
click at [456, 89] on div "Delete Meeting Data" at bounding box center [465, 87] width 53 height 7
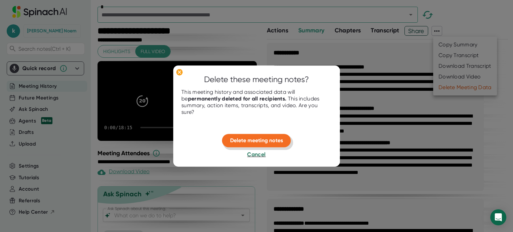
click at [262, 136] on button "Delete meeting notes" at bounding box center [256, 140] width 69 height 13
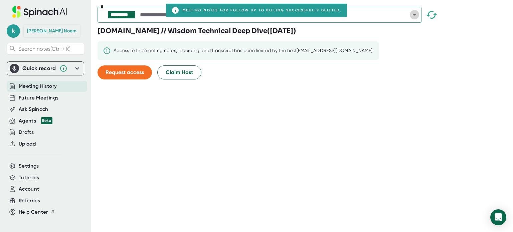
click at [415, 14] on icon "Open" at bounding box center [414, 15] width 3 height 2
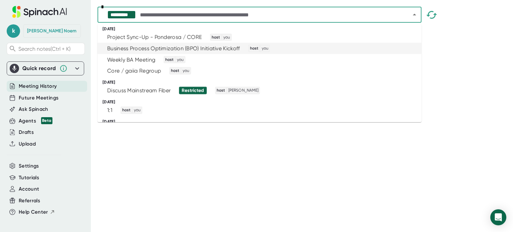
click at [311, 45] on div "Business Process Optimization (BPO) Initiative Kickoff host you" at bounding box center [257, 48] width 308 height 7
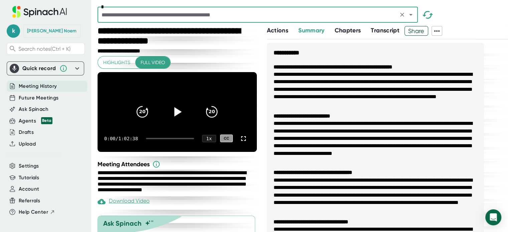
click at [439, 32] on icon at bounding box center [437, 31] width 8 height 8
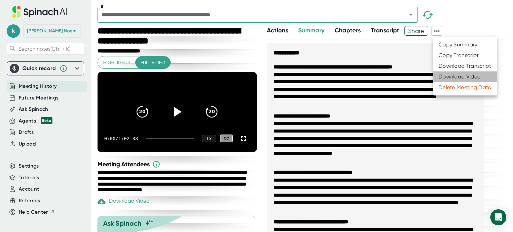
click at [452, 76] on div "Download Video" at bounding box center [460, 77] width 42 height 7
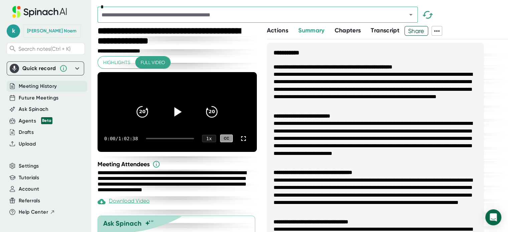
click at [441, 30] on icon at bounding box center [437, 31] width 8 height 8
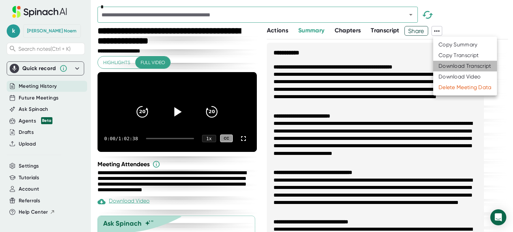
click at [455, 66] on div "Download Transcript" at bounding box center [465, 66] width 53 height 7
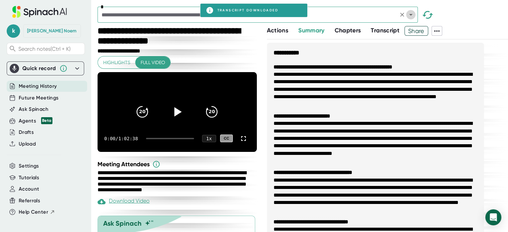
click at [412, 14] on icon "Open" at bounding box center [410, 15] width 3 height 2
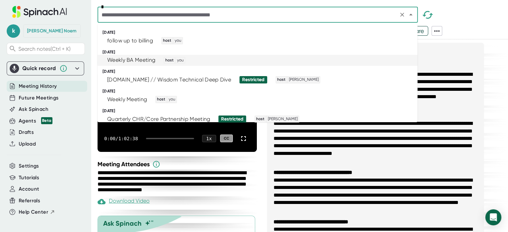
click at [400, 58] on div "Weekly BA Meeting host you" at bounding box center [255, 60] width 304 height 7
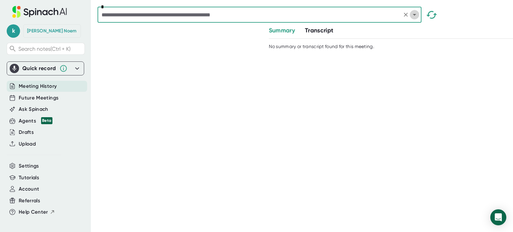
click at [415, 16] on icon "Open" at bounding box center [415, 15] width 8 height 8
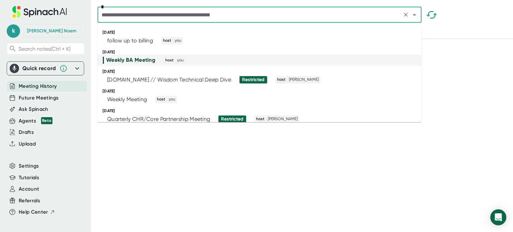
click at [353, 60] on div "Weekly BA Meeting host you" at bounding box center [256, 60] width 307 height 7
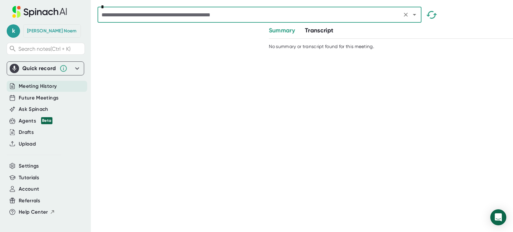
click at [414, 15] on icon "Open" at bounding box center [415, 15] width 8 height 8
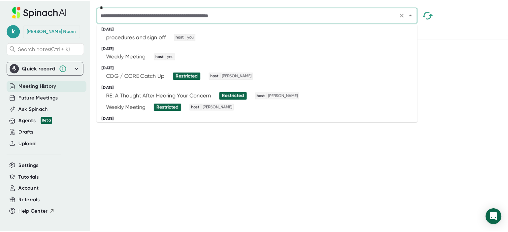
scroll to position [156, 0]
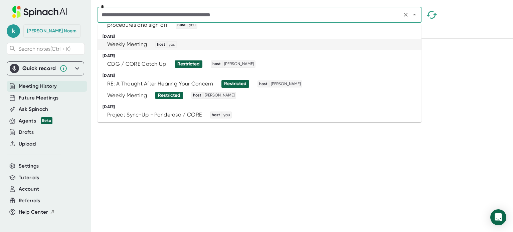
click at [398, 40] on li "Weekly Meeting host you" at bounding box center [260, 44] width 324 height 11
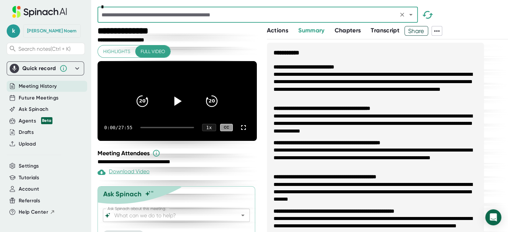
click at [410, 16] on icon "Open" at bounding box center [411, 15] width 8 height 8
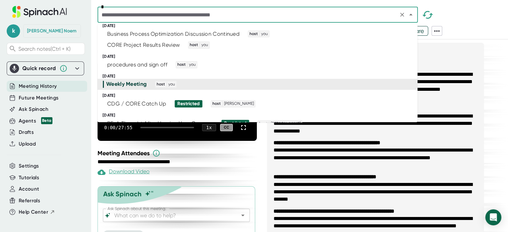
scroll to position [120, 0]
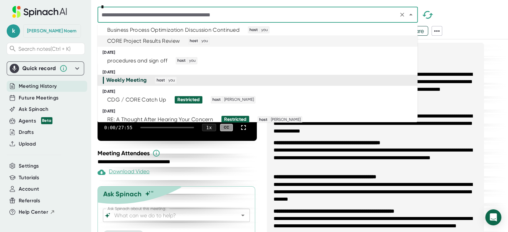
click at [310, 41] on div "CORE Project Results Review host you" at bounding box center [255, 40] width 304 height 7
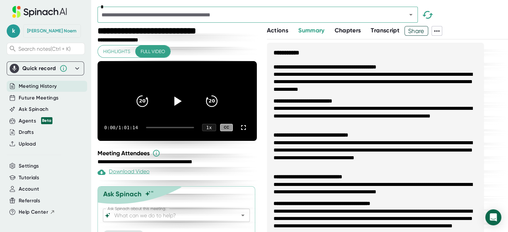
click at [437, 29] on icon at bounding box center [437, 31] width 8 height 8
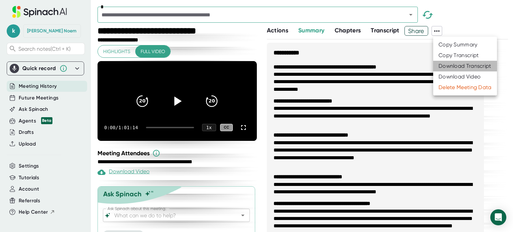
click at [442, 67] on div "Download Transcript" at bounding box center [465, 66] width 53 height 7
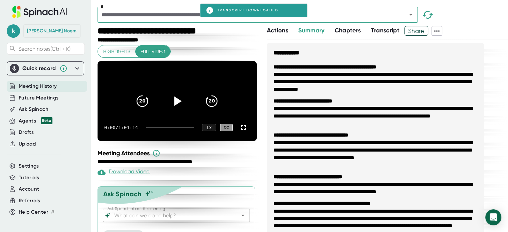
click at [438, 32] on icon at bounding box center [437, 31] width 8 height 8
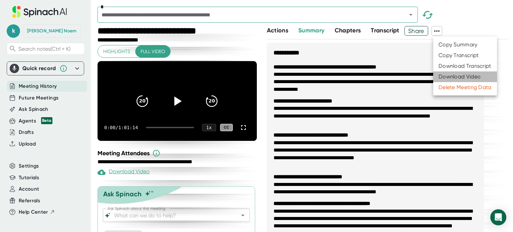
click at [455, 76] on div "Download Video" at bounding box center [460, 77] width 42 height 7
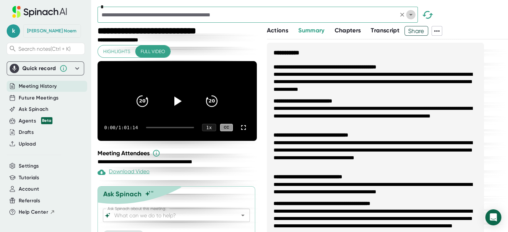
click at [412, 14] on icon "Open" at bounding box center [411, 15] width 8 height 8
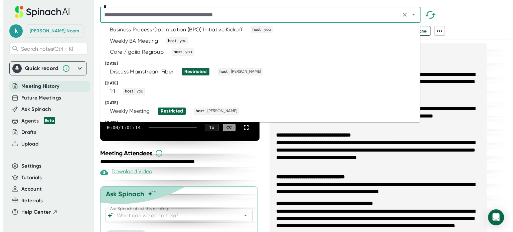
scroll to position [255, 0]
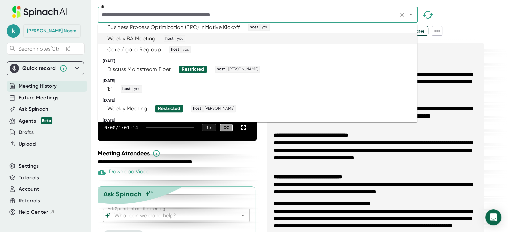
click at [388, 41] on div "Weekly BA Meeting host you" at bounding box center [255, 38] width 304 height 7
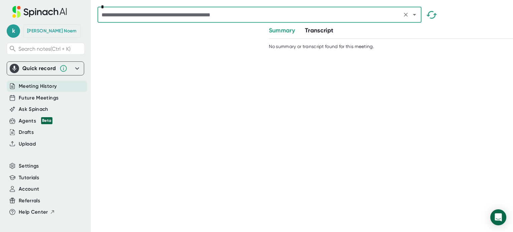
click at [414, 14] on icon "Open" at bounding box center [414, 15] width 3 height 2
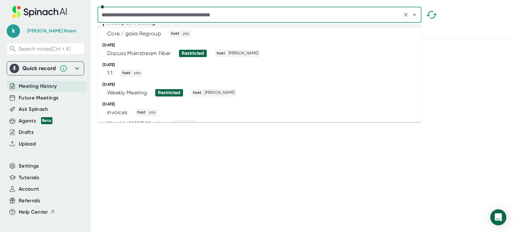
scroll to position [276, 0]
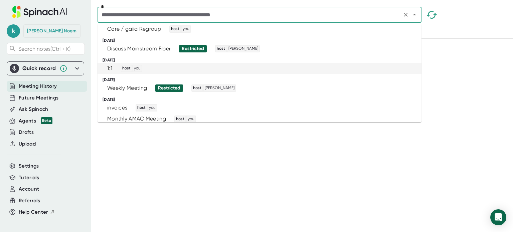
click at [380, 68] on div "1:1 host you" at bounding box center [257, 68] width 308 height 7
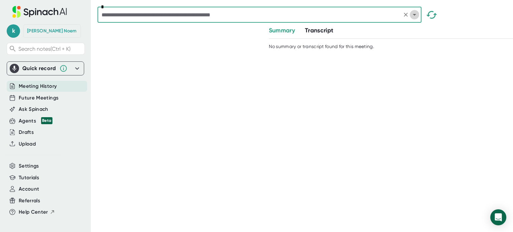
click at [415, 17] on icon "Open" at bounding box center [415, 15] width 8 height 8
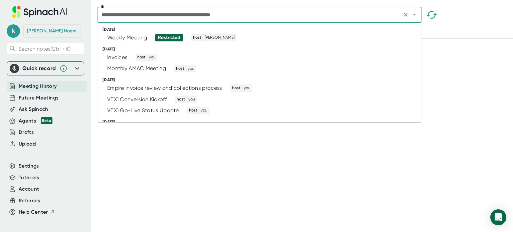
scroll to position [331, 0]
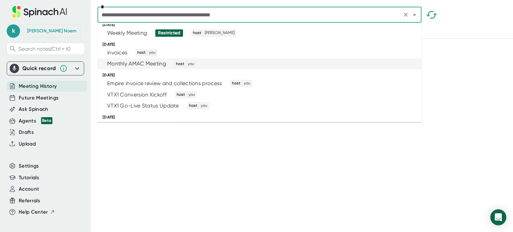
click at [393, 63] on div "Monthly AMAC Meeting host you" at bounding box center [257, 63] width 308 height 7
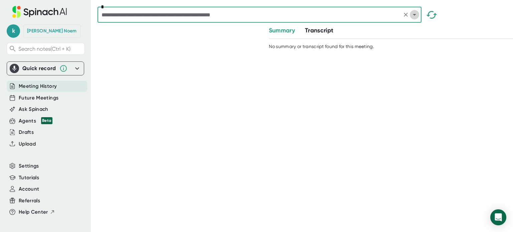
click at [413, 17] on icon "Open" at bounding box center [415, 15] width 8 height 8
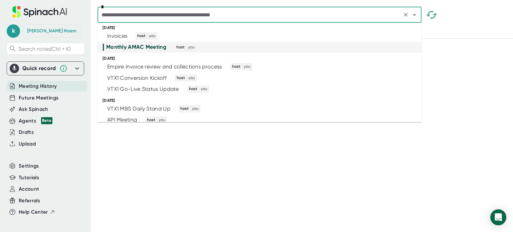
scroll to position [362, 0]
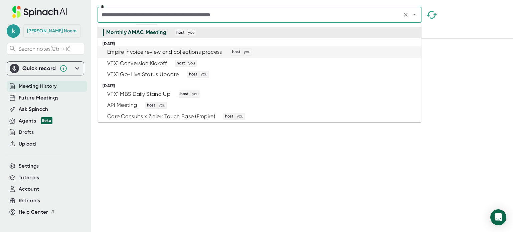
click at [331, 52] on div "Empire invoice review and collections process host you" at bounding box center [257, 51] width 308 height 7
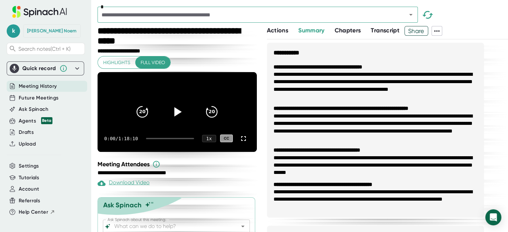
click at [438, 31] on icon at bounding box center [437, 30] width 5 height 1
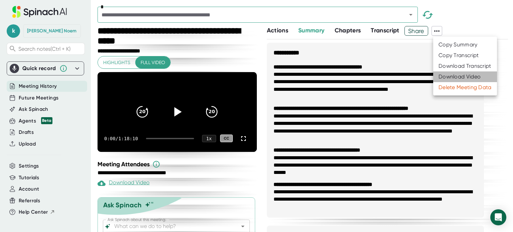
click at [448, 77] on div "Download Video" at bounding box center [460, 77] width 42 height 7
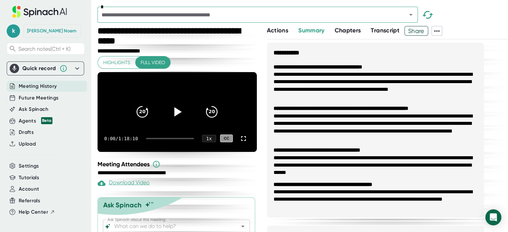
click at [439, 33] on icon at bounding box center [437, 31] width 8 height 8
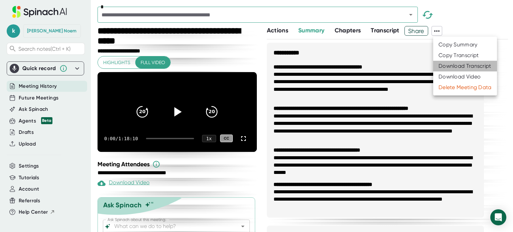
click at [455, 64] on div "Download Transcript" at bounding box center [465, 66] width 53 height 7
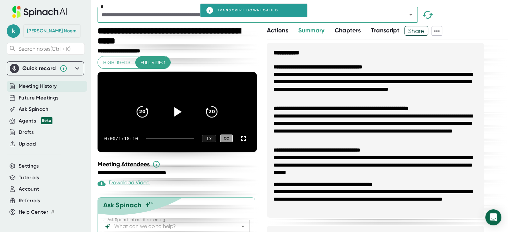
click at [441, 32] on icon at bounding box center [437, 31] width 8 height 8
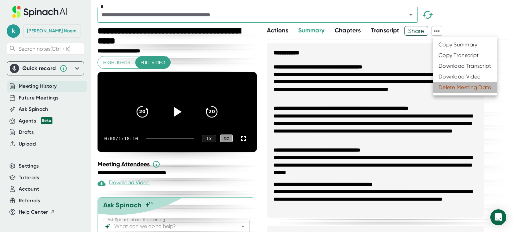
click at [452, 88] on div "Delete Meeting Data" at bounding box center [465, 87] width 53 height 7
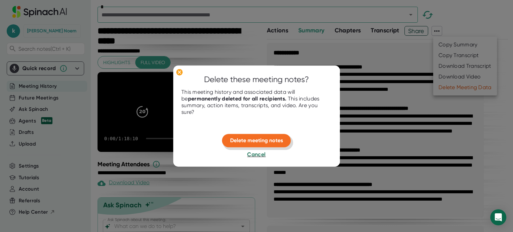
click at [251, 138] on span "Delete meeting notes" at bounding box center [256, 140] width 53 height 6
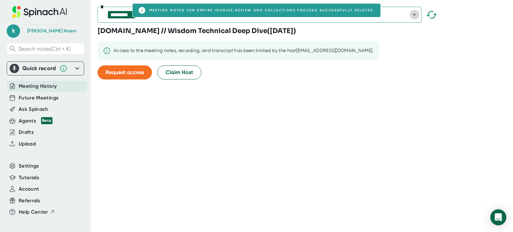
click at [417, 14] on icon "Open" at bounding box center [415, 15] width 8 height 8
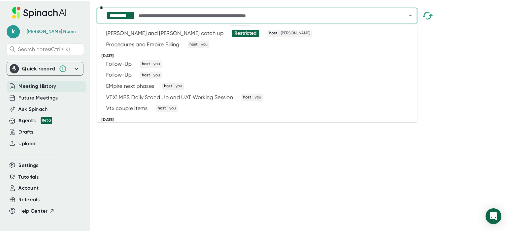
scroll to position [506, 0]
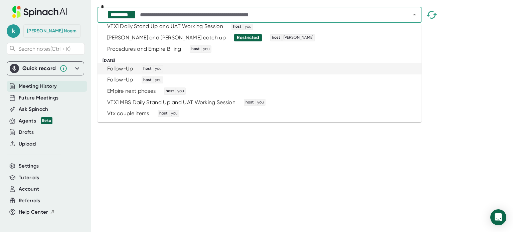
click at [400, 69] on div "Follow-Up host you" at bounding box center [257, 68] width 308 height 7
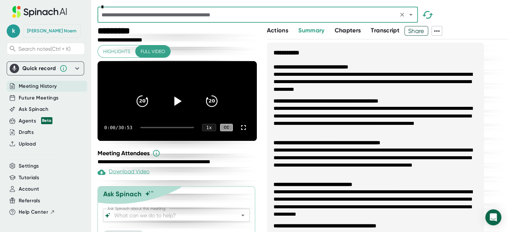
click at [437, 30] on icon at bounding box center [437, 31] width 8 height 8
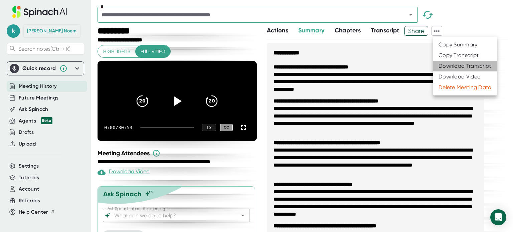
click at [446, 67] on div "Download Transcript" at bounding box center [465, 66] width 53 height 7
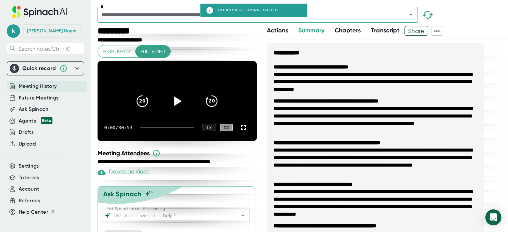
click at [440, 30] on icon at bounding box center [437, 31] width 8 height 8
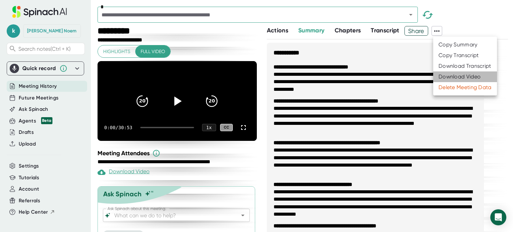
click at [453, 75] on div "Download Video" at bounding box center [460, 77] width 42 height 7
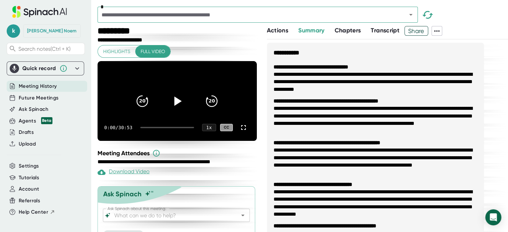
click at [439, 31] on icon at bounding box center [437, 30] width 5 height 1
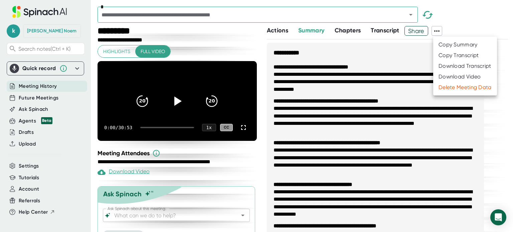
click at [411, 14] on div at bounding box center [256, 116] width 513 height 232
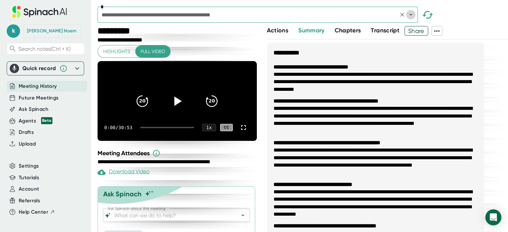
click at [411, 14] on icon "Open" at bounding box center [411, 15] width 8 height 8
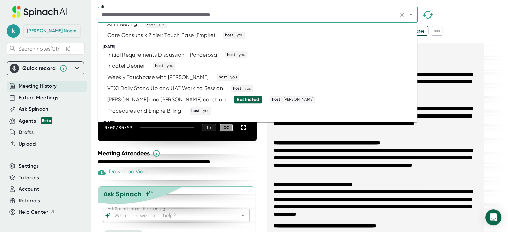
scroll to position [446, 0]
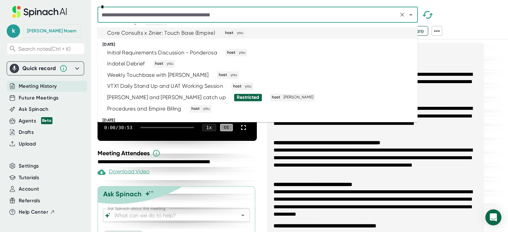
click at [371, 33] on div "Core Consults x Zinier: Touch Base (Empire) host you" at bounding box center [255, 32] width 304 height 7
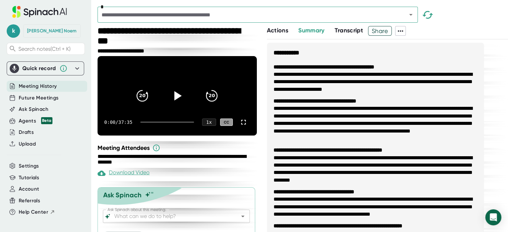
click at [401, 30] on icon at bounding box center [401, 31] width 8 height 8
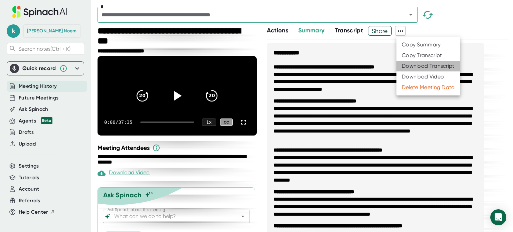
click at [422, 65] on div "Download Transcript" at bounding box center [428, 66] width 53 height 7
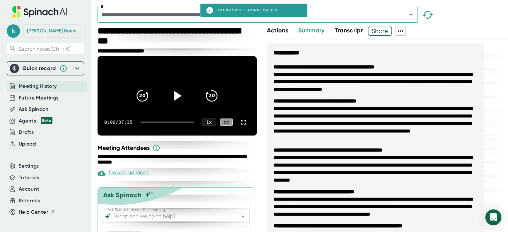
click at [403, 31] on icon at bounding box center [400, 30] width 5 height 1
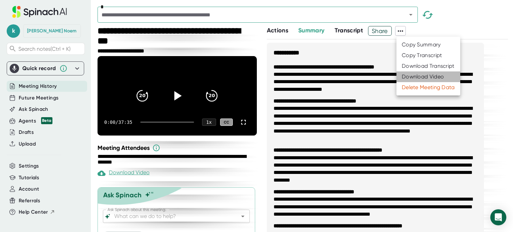
click at [424, 76] on div "Download Video" at bounding box center [423, 77] width 42 height 7
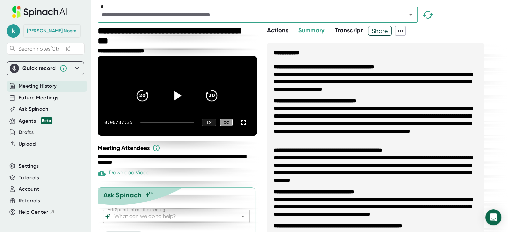
click at [400, 32] on icon at bounding box center [401, 31] width 8 height 8
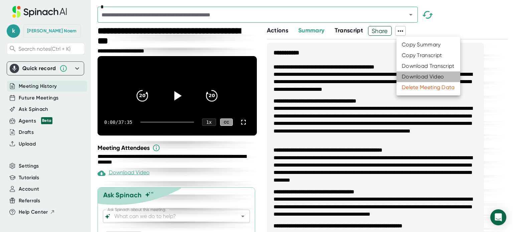
click at [418, 76] on div "Download Video" at bounding box center [423, 77] width 42 height 7
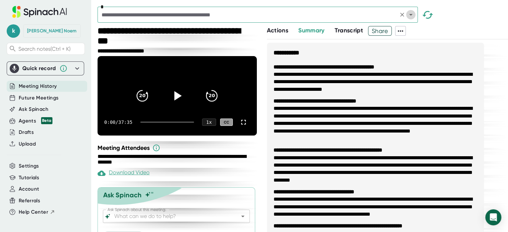
click at [411, 15] on icon "Open" at bounding box center [410, 15] width 3 height 2
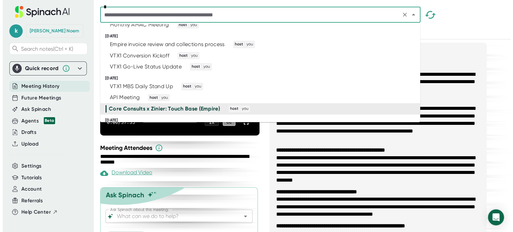
scroll to position [372, 0]
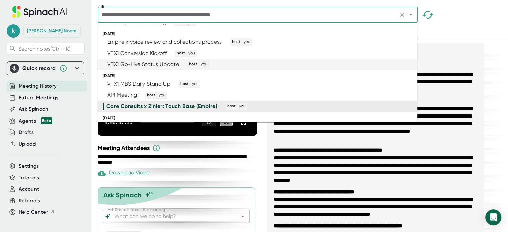
click at [359, 64] on div "VTX1 Go-Live Status Update host you" at bounding box center [255, 64] width 304 height 7
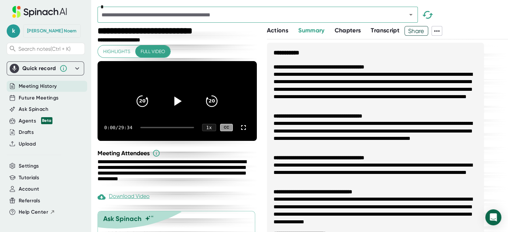
click at [440, 30] on icon at bounding box center [437, 30] width 5 height 1
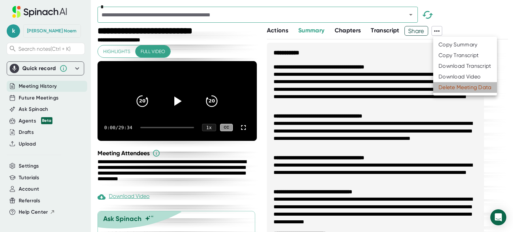
click at [446, 86] on div "Delete Meeting Data" at bounding box center [465, 87] width 53 height 7
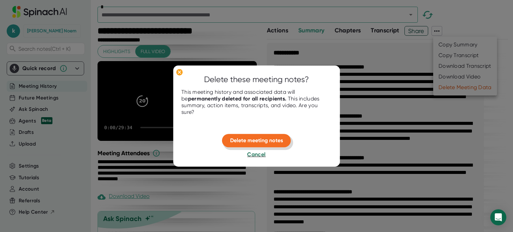
click at [267, 137] on span "Delete meeting notes" at bounding box center [256, 140] width 53 height 6
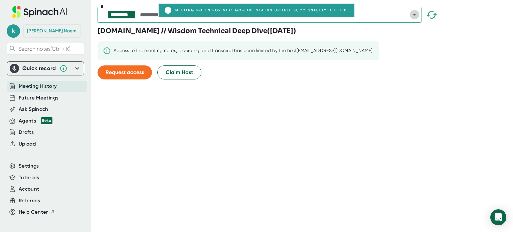
click at [414, 14] on icon "Open" at bounding box center [414, 15] width 3 height 2
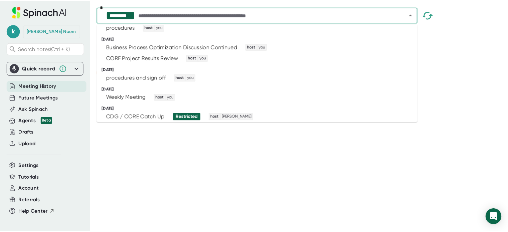
scroll to position [101, 0]
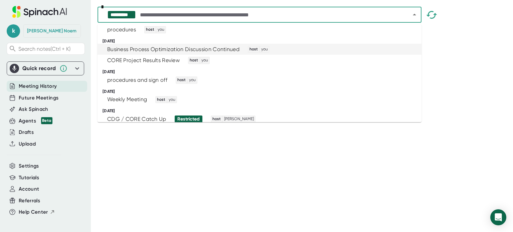
click at [379, 41] on div "[DATE]" at bounding box center [262, 41] width 319 height 5
click at [379, 49] on div "Business Process Optimization Discussion Continued host you" at bounding box center [257, 49] width 308 height 7
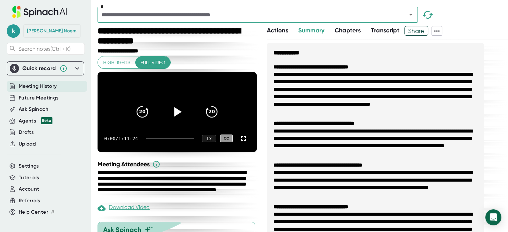
click at [436, 29] on icon at bounding box center [437, 31] width 8 height 8
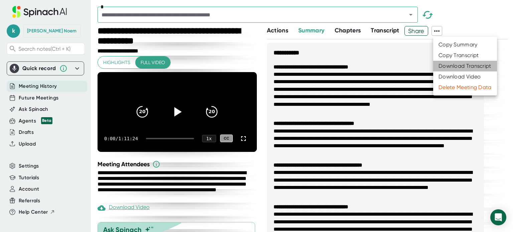
click at [448, 68] on div "Download Transcript" at bounding box center [465, 66] width 53 height 7
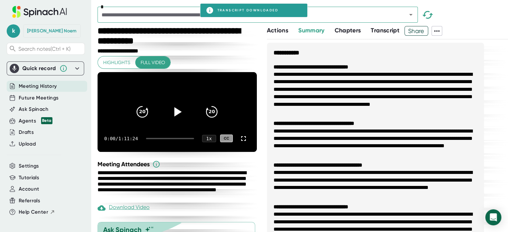
click at [441, 29] on icon at bounding box center [437, 31] width 8 height 8
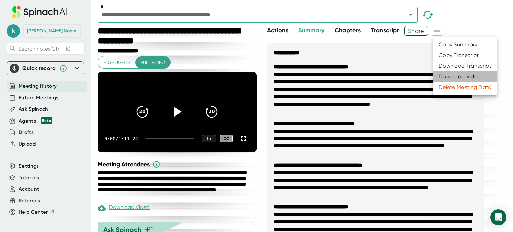
click at [462, 76] on div "Download Video" at bounding box center [460, 77] width 42 height 7
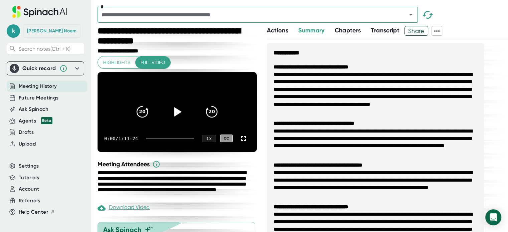
click at [438, 31] on icon at bounding box center [437, 31] width 8 height 8
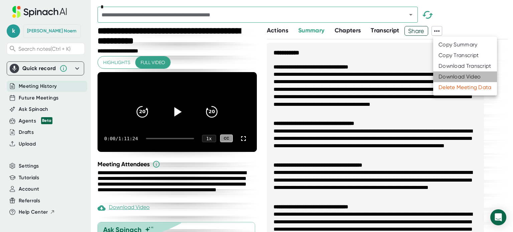
click at [452, 79] on div "Download Video" at bounding box center [460, 77] width 42 height 7
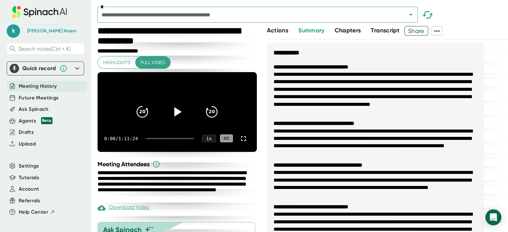
click at [437, 31] on icon at bounding box center [437, 30] width 5 height 1
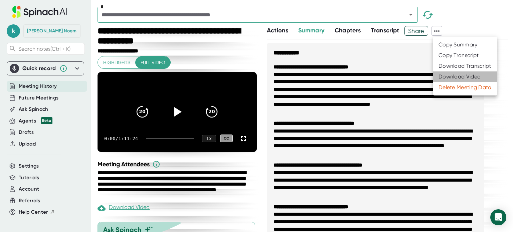
click at [447, 76] on div "Download Video" at bounding box center [460, 77] width 42 height 7
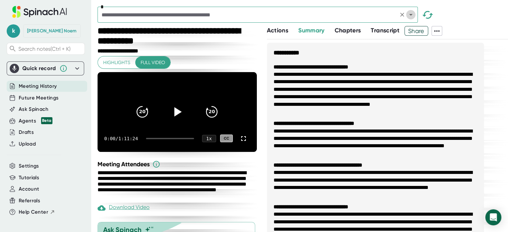
click at [412, 14] on icon "Open" at bounding box center [411, 15] width 8 height 8
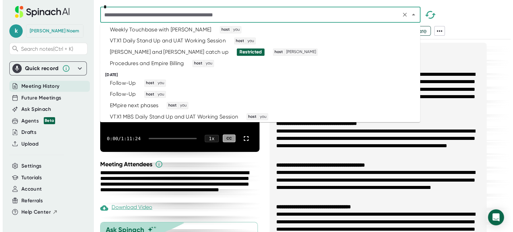
scroll to position [489, 0]
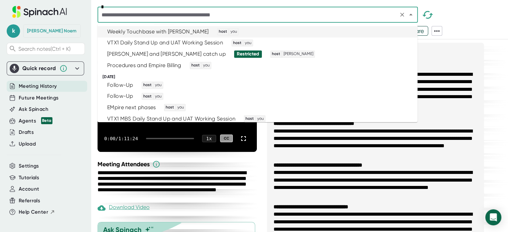
click at [393, 34] on div "Weekly Touchbase with [PERSON_NAME] host you" at bounding box center [255, 31] width 304 height 7
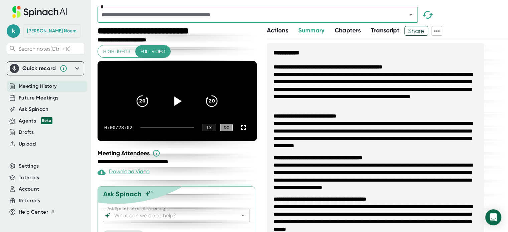
click at [440, 30] on icon at bounding box center [437, 30] width 5 height 1
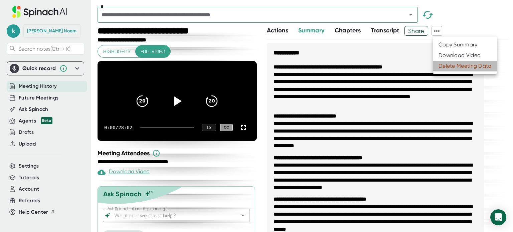
click at [449, 66] on div "Delete Meeting Data" at bounding box center [465, 66] width 53 height 7
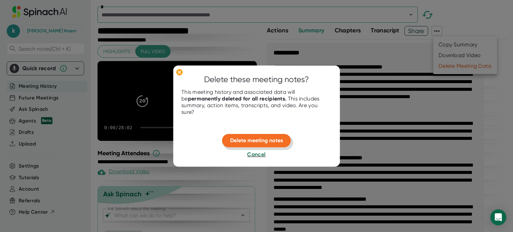
click at [265, 136] on button "Delete meeting notes" at bounding box center [256, 140] width 69 height 13
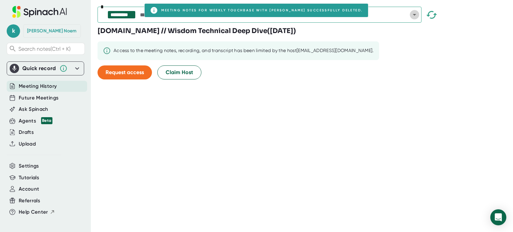
click at [414, 13] on icon "Open" at bounding box center [415, 15] width 8 height 8
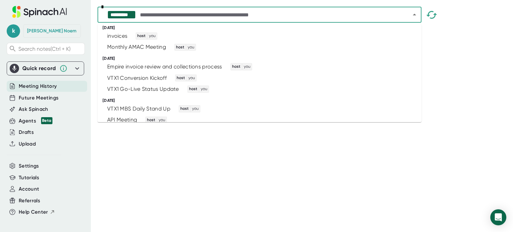
scroll to position [353, 0]
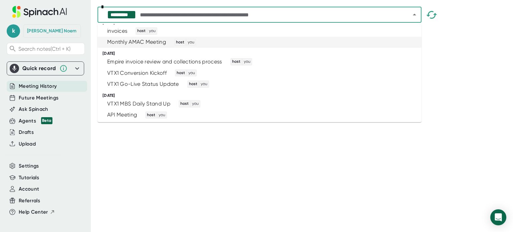
click at [383, 44] on div "Monthly AMAC Meeting host you" at bounding box center [257, 42] width 308 height 7
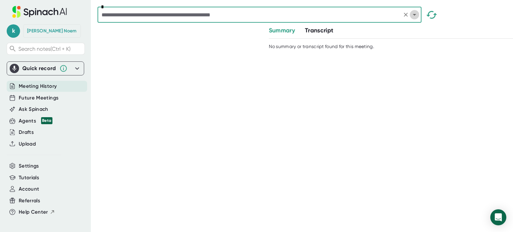
click at [414, 13] on icon "Open" at bounding box center [415, 15] width 8 height 8
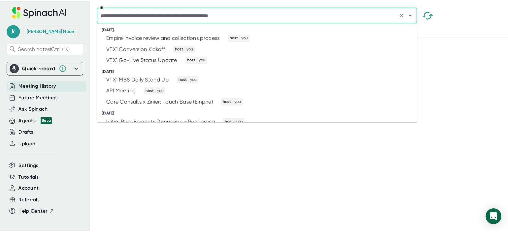
scroll to position [379, 0]
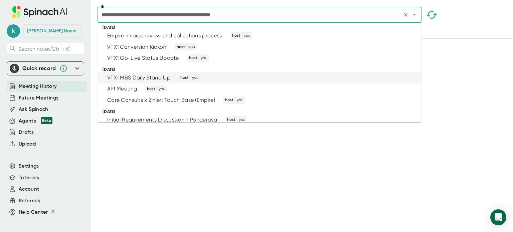
click at [376, 77] on div "VTX1 MBS Daily Stand Up host you" at bounding box center [257, 77] width 308 height 7
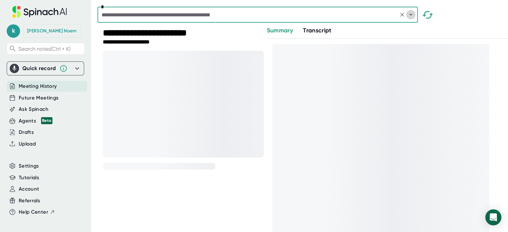
click at [410, 12] on icon "Open" at bounding box center [411, 15] width 8 height 8
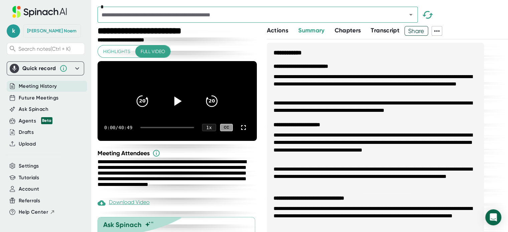
click at [468, 12] on div "*" at bounding box center [303, 16] width 411 height 19
click at [440, 29] on icon at bounding box center [437, 31] width 8 height 8
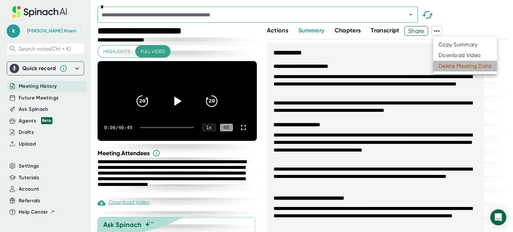
click at [447, 64] on div "Delete Meeting Data" at bounding box center [465, 66] width 53 height 7
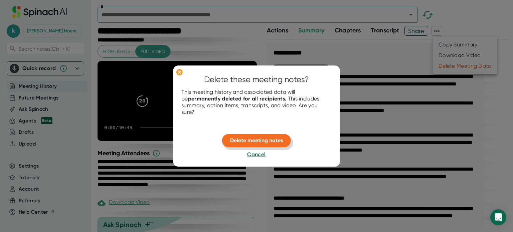
click at [269, 139] on span "Delete meeting notes" at bounding box center [256, 140] width 53 height 6
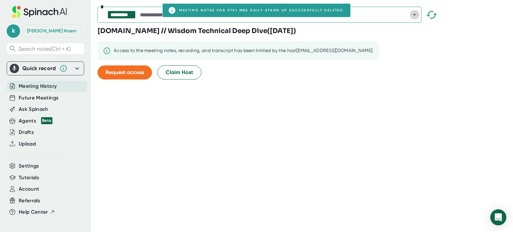
click at [414, 14] on icon "Open" at bounding box center [414, 15] width 3 height 2
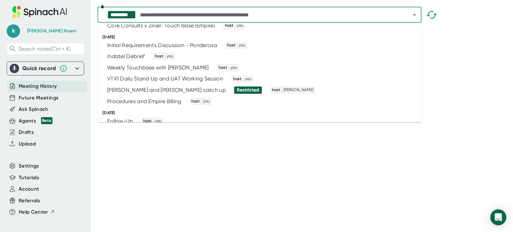
scroll to position [448, 0]
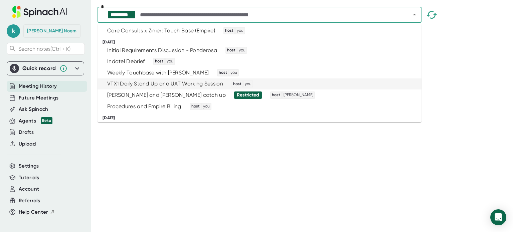
click at [372, 84] on div "VTX1 Daily Stand Up and UAT Working Session host you" at bounding box center [257, 84] width 308 height 7
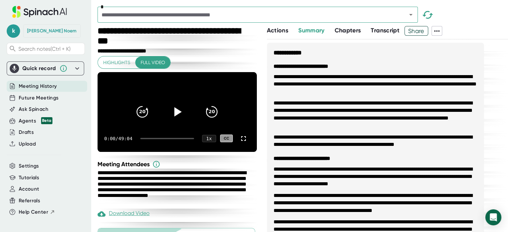
click at [439, 29] on icon at bounding box center [437, 31] width 8 height 8
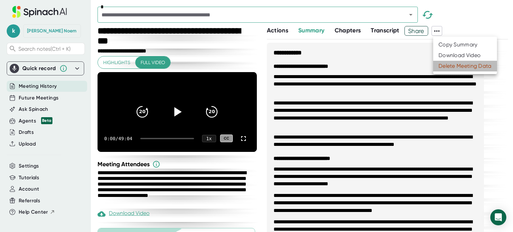
click at [451, 68] on div "Delete Meeting Data" at bounding box center [465, 66] width 53 height 7
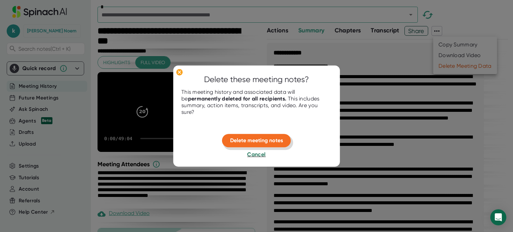
click at [266, 139] on span "Delete meeting notes" at bounding box center [256, 140] width 53 height 6
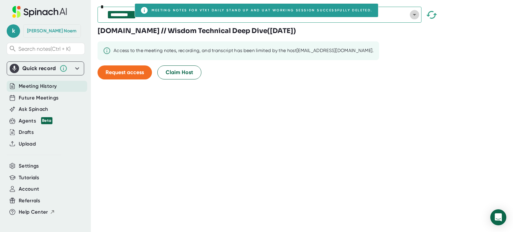
click at [415, 13] on icon "Open" at bounding box center [415, 15] width 8 height 8
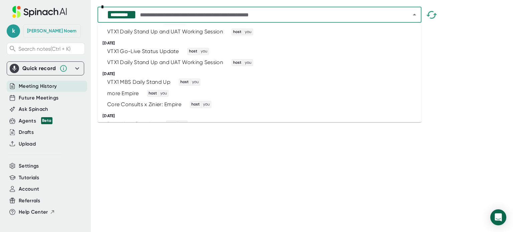
scroll to position [609, 0]
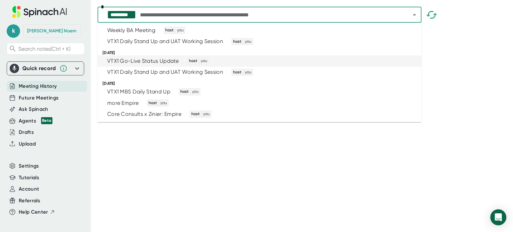
click at [388, 63] on div "VTX1 Go-Live Status Update host you" at bounding box center [257, 60] width 308 height 7
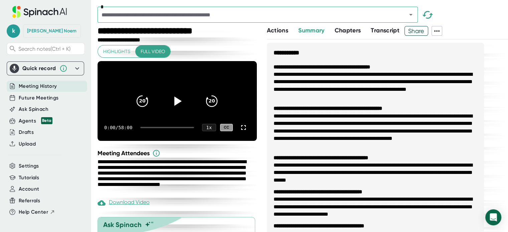
click at [438, 31] on icon at bounding box center [437, 31] width 8 height 8
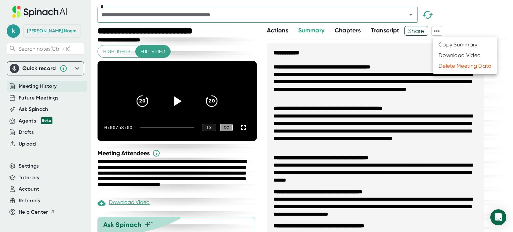
click at [445, 67] on div "Delete Meeting Data" at bounding box center [465, 66] width 53 height 7
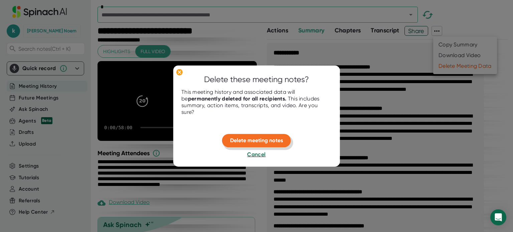
click at [276, 141] on span "Delete meeting notes" at bounding box center [256, 140] width 53 height 6
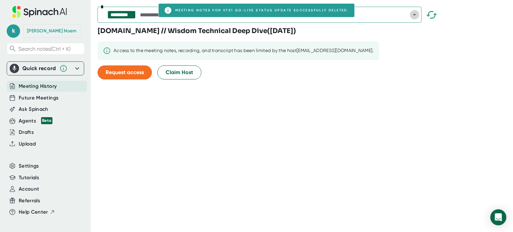
click at [414, 15] on icon "Open" at bounding box center [415, 15] width 8 height 8
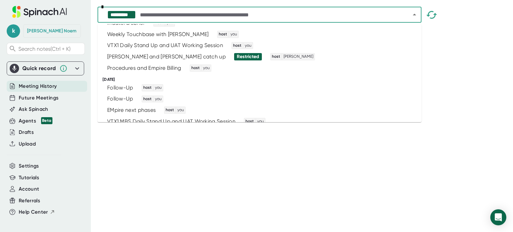
scroll to position [511, 0]
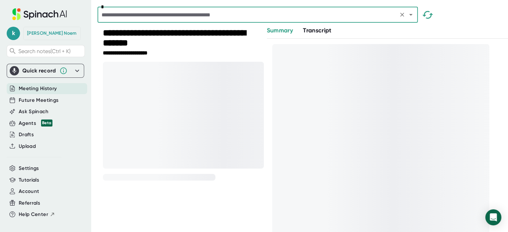
scroll to position [2, 0]
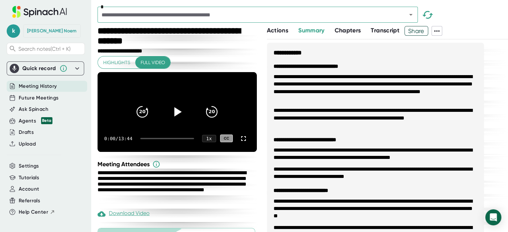
click at [439, 30] on icon at bounding box center [437, 31] width 8 height 8
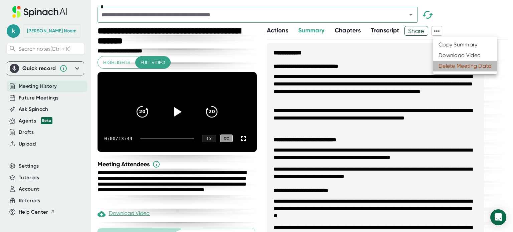
click at [453, 67] on div "Delete Meeting Data" at bounding box center [465, 66] width 53 height 7
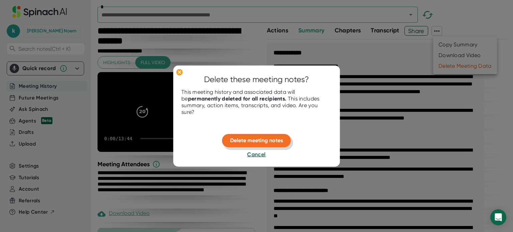
click at [258, 137] on span "Delete meeting notes" at bounding box center [256, 140] width 53 height 6
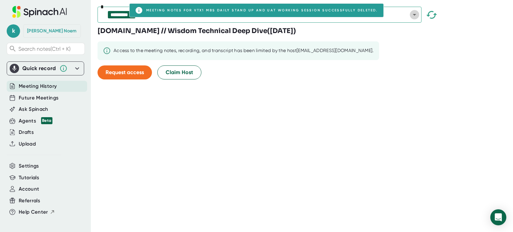
click at [414, 14] on icon "Open" at bounding box center [415, 15] width 8 height 8
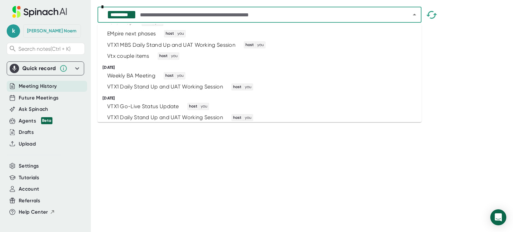
scroll to position [568, 0]
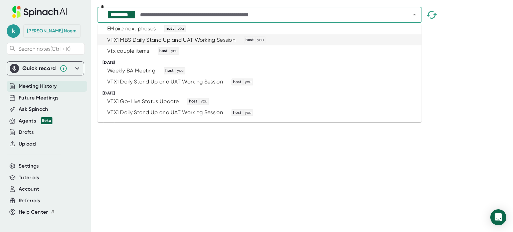
click at [379, 38] on div "VTX1 MBS Daily Stand Up and UAT Working Session host you" at bounding box center [257, 39] width 308 height 7
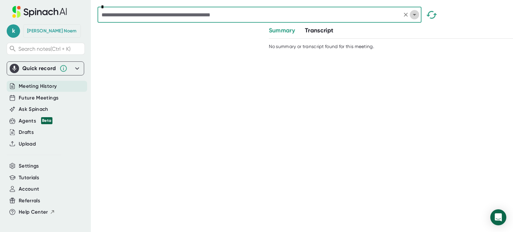
click at [414, 15] on icon "Open" at bounding box center [414, 15] width 3 height 2
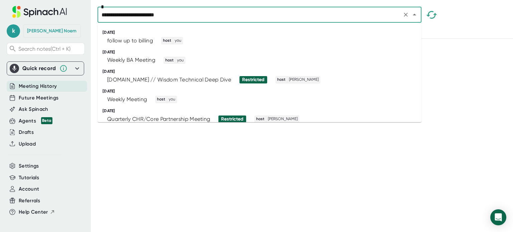
type input "**********"
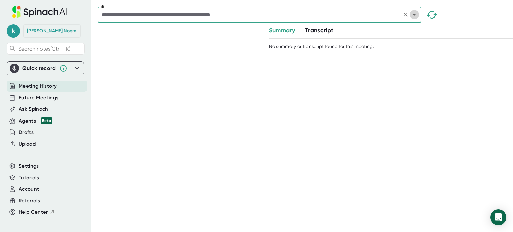
click at [416, 13] on icon "Open" at bounding box center [415, 15] width 8 height 8
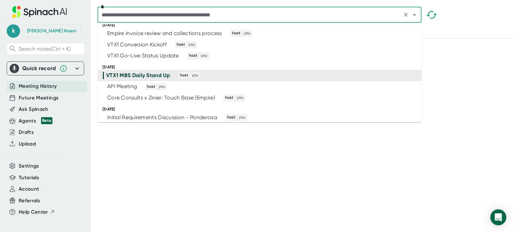
scroll to position [386, 0]
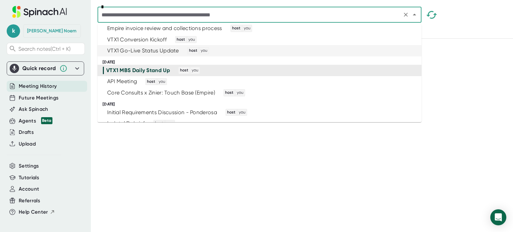
click at [378, 51] on div "VTX1 Go-Live Status Update host you" at bounding box center [257, 50] width 308 height 7
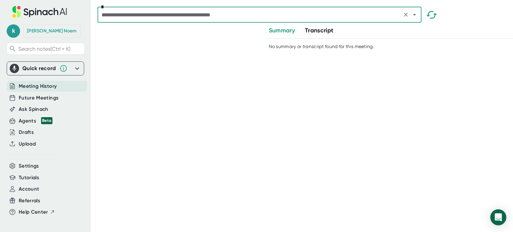
click at [415, 12] on icon "Open" at bounding box center [415, 15] width 8 height 8
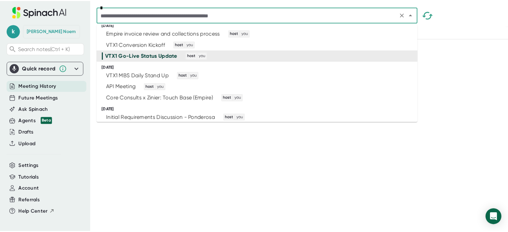
scroll to position [384, 0]
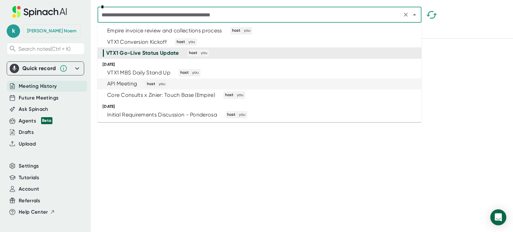
click at [394, 83] on div "API Meeting host you" at bounding box center [257, 84] width 308 height 7
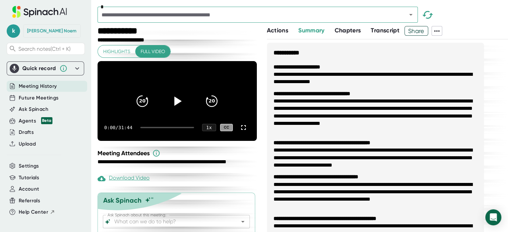
click at [438, 28] on icon at bounding box center [437, 31] width 8 height 8
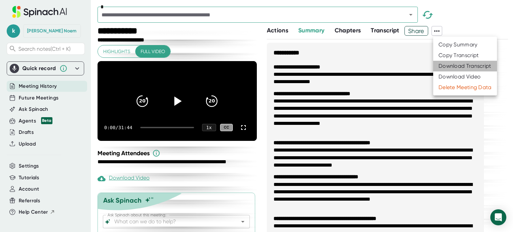
click at [456, 67] on div "Download Transcript" at bounding box center [465, 66] width 53 height 7
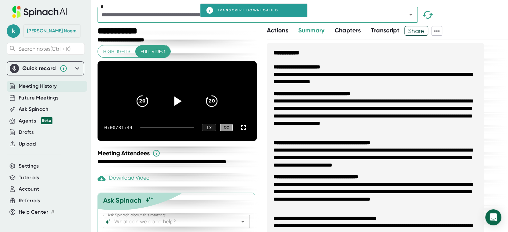
click at [437, 29] on icon at bounding box center [437, 31] width 8 height 8
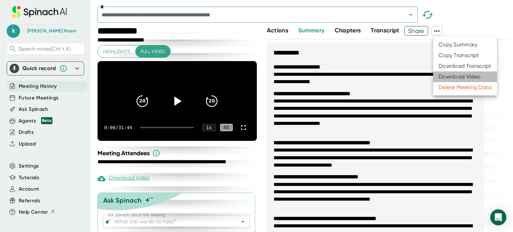
click at [456, 77] on div "Download Video" at bounding box center [460, 77] width 42 height 7
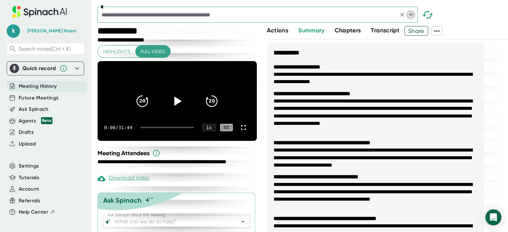
click at [412, 15] on icon "Open" at bounding box center [411, 15] width 8 height 8
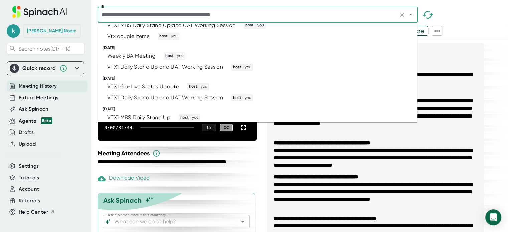
scroll to position [583, 0]
click at [393, 36] on div "Vtx couple items host you" at bounding box center [255, 35] width 304 height 7
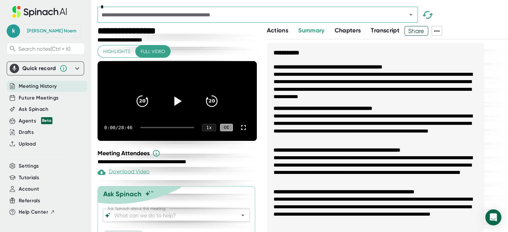
click at [440, 30] on icon at bounding box center [437, 31] width 8 height 8
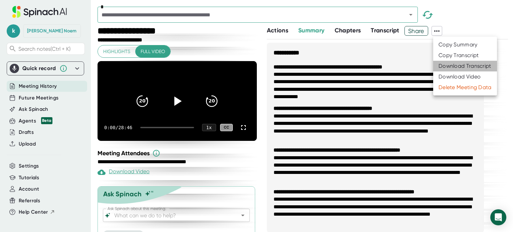
click at [453, 62] on li "Download Transcript" at bounding box center [466, 66] width 64 height 11
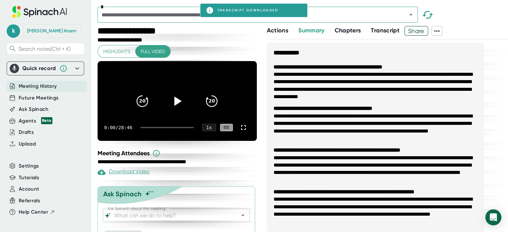
click at [439, 31] on icon at bounding box center [437, 30] width 5 height 1
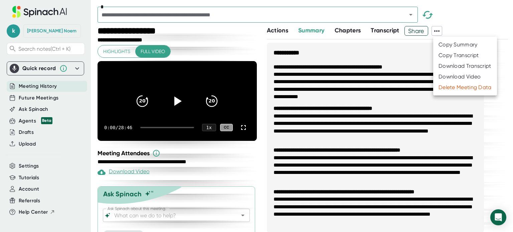
click at [459, 78] on div "Download Video" at bounding box center [460, 77] width 42 height 7
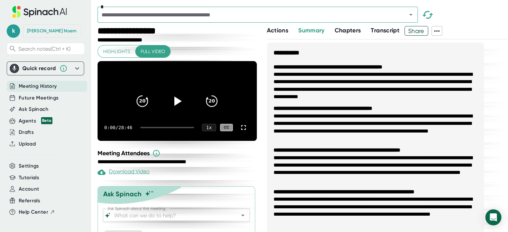
click at [439, 33] on icon at bounding box center [437, 31] width 8 height 8
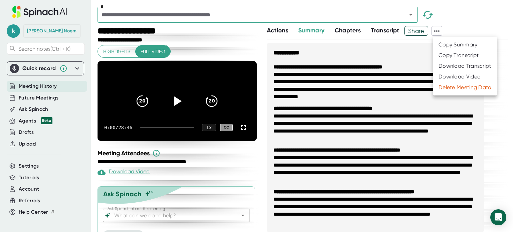
click at [410, 14] on div at bounding box center [256, 116] width 513 height 232
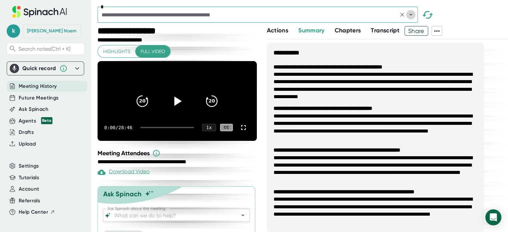
click at [412, 14] on icon "Open" at bounding box center [411, 15] width 8 height 8
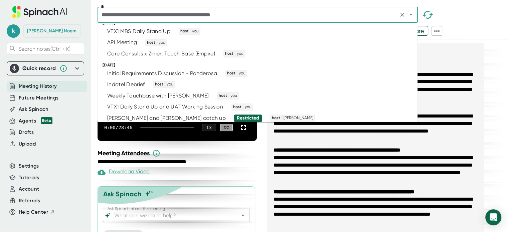
scroll to position [420, 0]
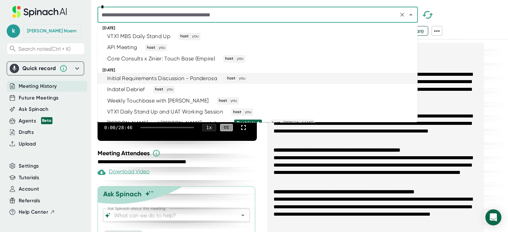
click at [358, 78] on div "Initial Requirements Discussion - Ponderosa host you" at bounding box center [255, 78] width 304 height 7
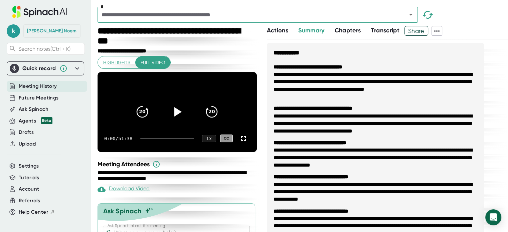
click at [439, 32] on icon at bounding box center [437, 31] width 8 height 8
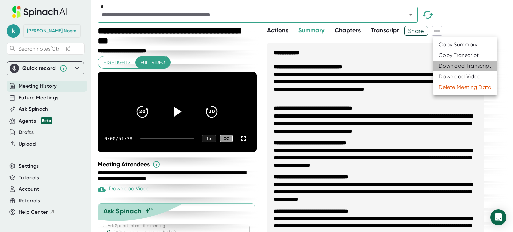
click at [455, 65] on div "Download Transcript" at bounding box center [465, 66] width 53 height 7
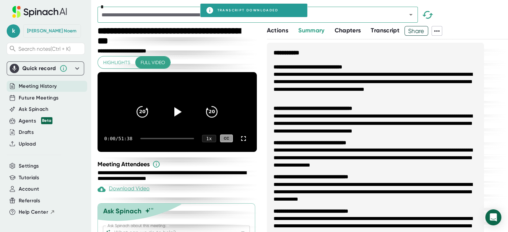
click at [439, 29] on icon at bounding box center [437, 31] width 8 height 8
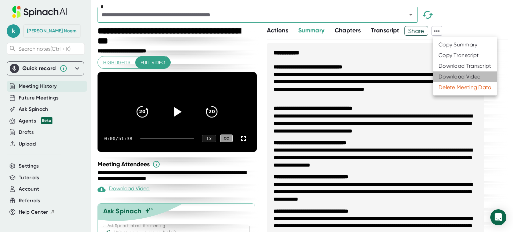
click at [461, 76] on div "Download Video" at bounding box center [460, 77] width 42 height 7
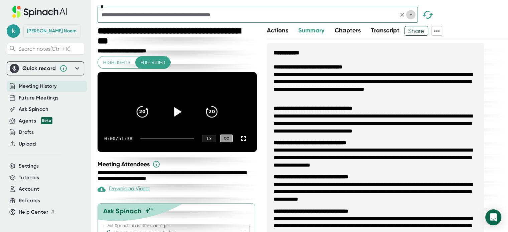
click at [412, 14] on icon "Open" at bounding box center [410, 15] width 3 height 2
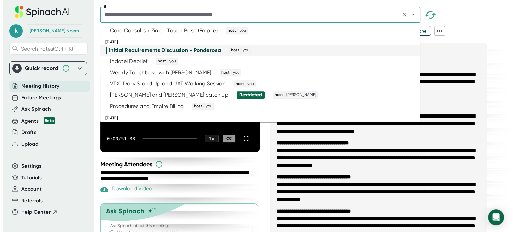
scroll to position [436, 0]
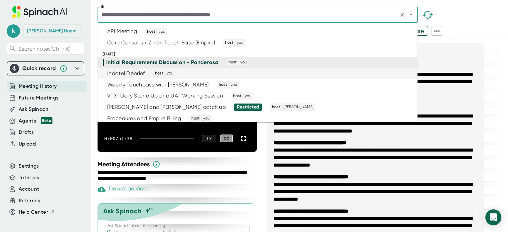
click at [320, 76] on div "Indatel Debrief host you" at bounding box center [255, 73] width 304 height 7
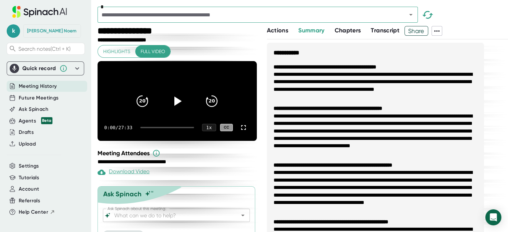
click at [437, 33] on icon at bounding box center [437, 31] width 8 height 8
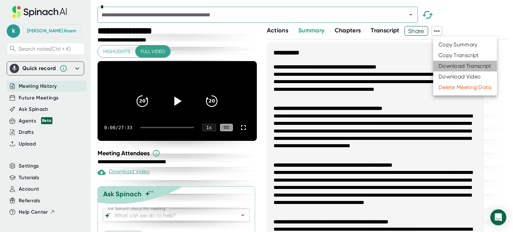
click at [449, 67] on div "Download Transcript" at bounding box center [465, 66] width 53 height 7
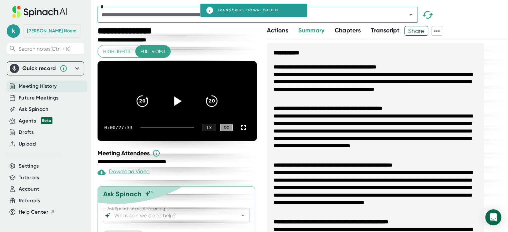
click at [439, 31] on icon at bounding box center [437, 30] width 5 height 1
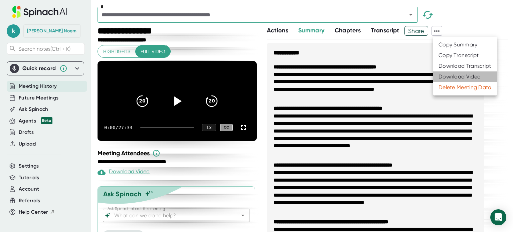
click at [458, 78] on div "Download Video" at bounding box center [460, 77] width 42 height 7
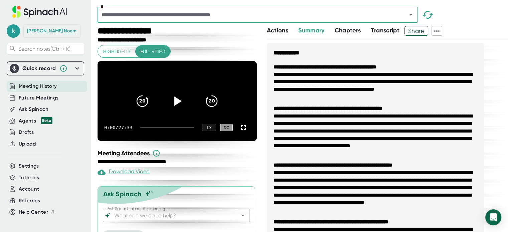
click at [440, 31] on icon at bounding box center [437, 31] width 8 height 8
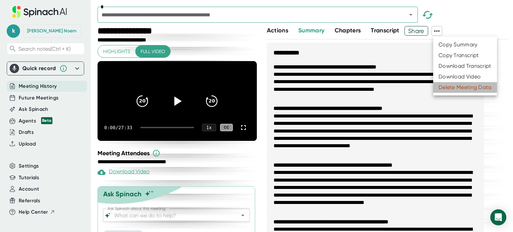
click at [458, 88] on div "Delete Meeting Data" at bounding box center [465, 87] width 53 height 7
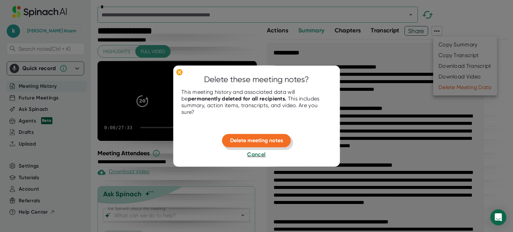
click at [274, 143] on span "Delete meeting notes" at bounding box center [256, 140] width 53 height 6
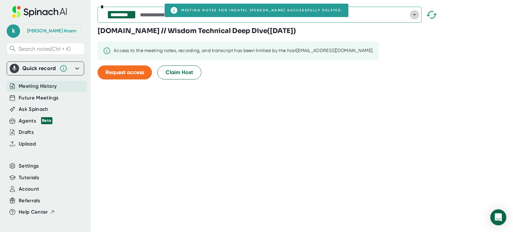
click at [417, 15] on icon "Open" at bounding box center [415, 15] width 8 height 8
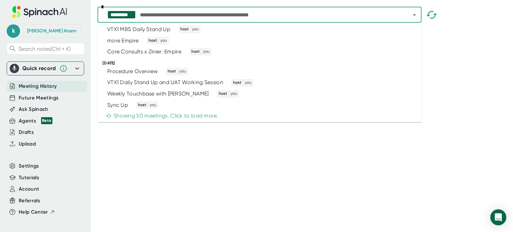
scroll to position [673, 0]
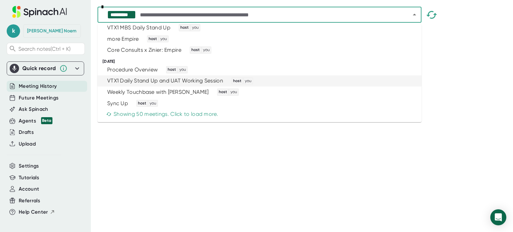
click at [388, 84] on div "VTX1 Daily Stand Up and UAT Working Session host you" at bounding box center [257, 81] width 308 height 7
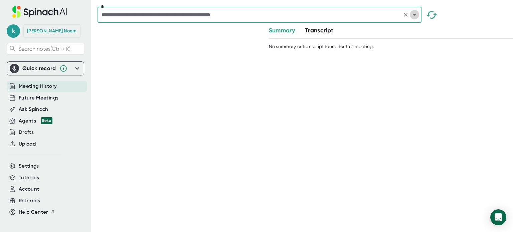
click at [413, 17] on icon "Open" at bounding box center [415, 15] width 8 height 8
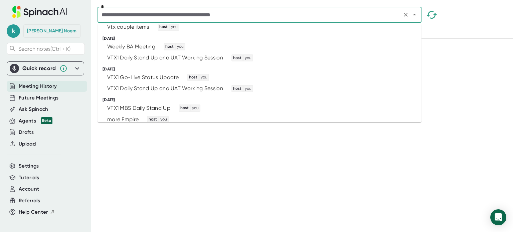
scroll to position [595, 0]
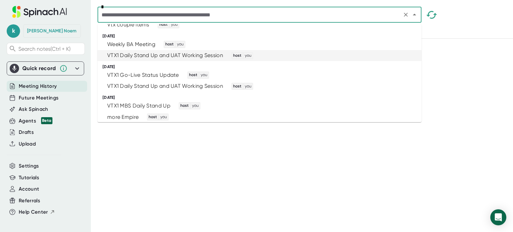
click at [389, 59] on li "VTX1 Daily Stand Up and UAT Working Session host you" at bounding box center [260, 55] width 324 height 11
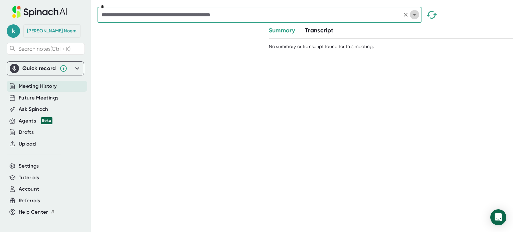
click at [416, 16] on icon "Open" at bounding box center [415, 15] width 8 height 8
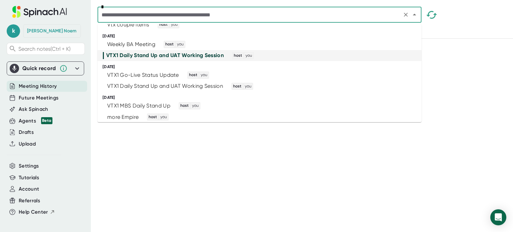
scroll to position [592, 0]
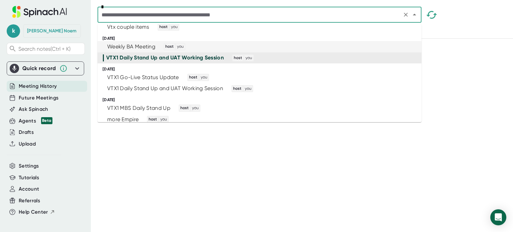
click at [371, 46] on div "Weekly BA Meeting host you" at bounding box center [257, 46] width 308 height 7
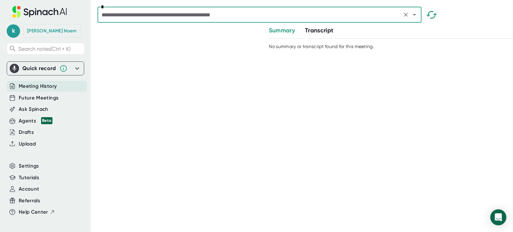
click at [413, 12] on icon "Open" at bounding box center [415, 15] width 8 height 8
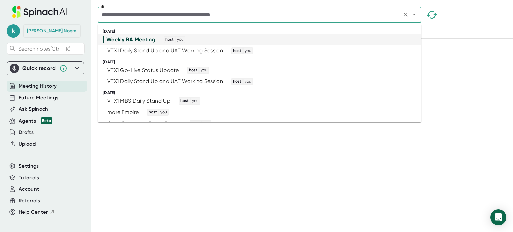
scroll to position [611, 0]
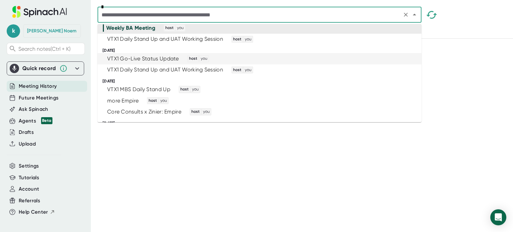
click at [389, 63] on li "VTX1 Go-Live Status Update host you" at bounding box center [260, 58] width 324 height 11
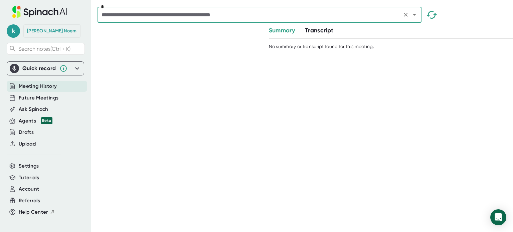
click at [416, 16] on icon "Open" at bounding box center [415, 15] width 8 height 8
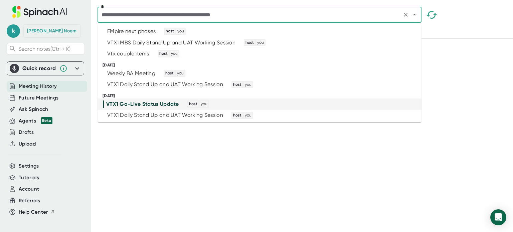
scroll to position [609, 0]
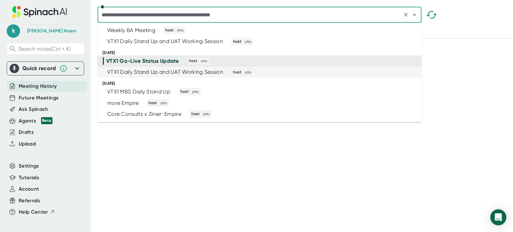
click at [383, 72] on div "VTX1 Daily Stand Up and UAT Working Session host you" at bounding box center [257, 72] width 308 height 7
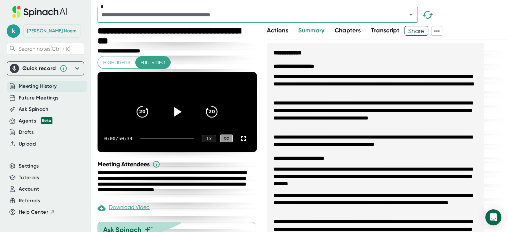
click at [438, 30] on icon at bounding box center [437, 31] width 8 height 8
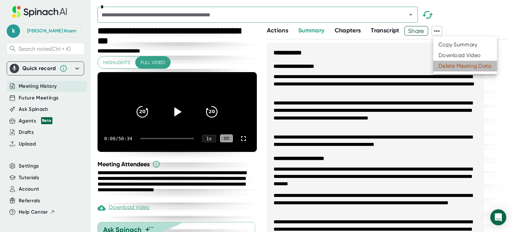
click at [445, 66] on div "Delete Meeting Data" at bounding box center [465, 66] width 53 height 7
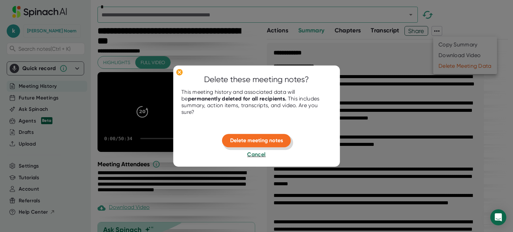
click at [264, 137] on span "Delete meeting notes" at bounding box center [256, 140] width 53 height 6
